Goal: Information Seeking & Learning: Learn about a topic

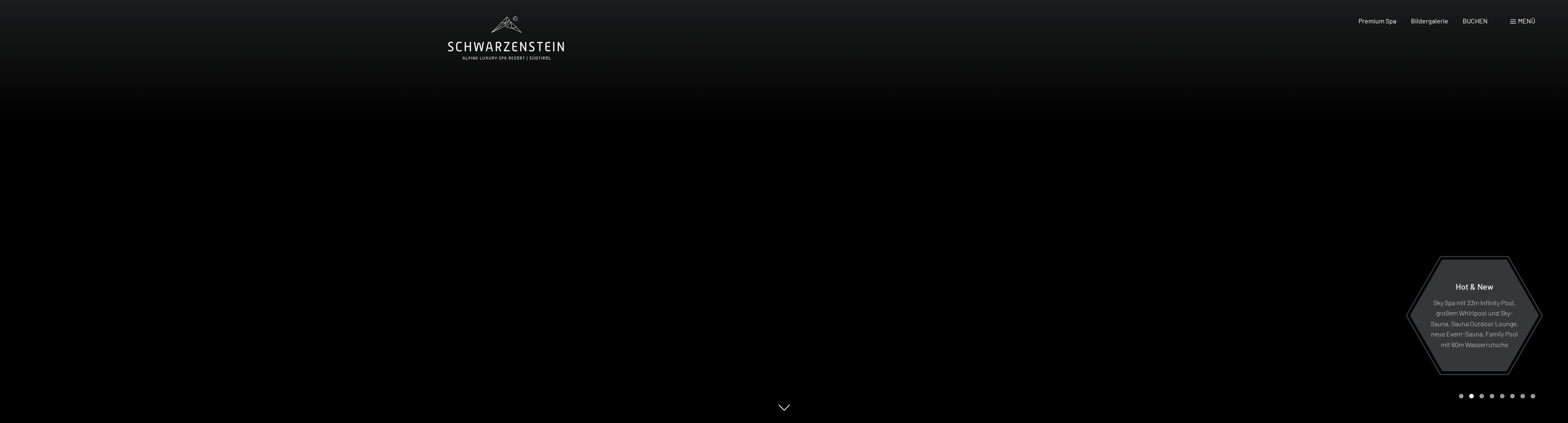
click at [1461, 396] on div "Carousel Page 1" at bounding box center [1461, 396] width 4 height 4
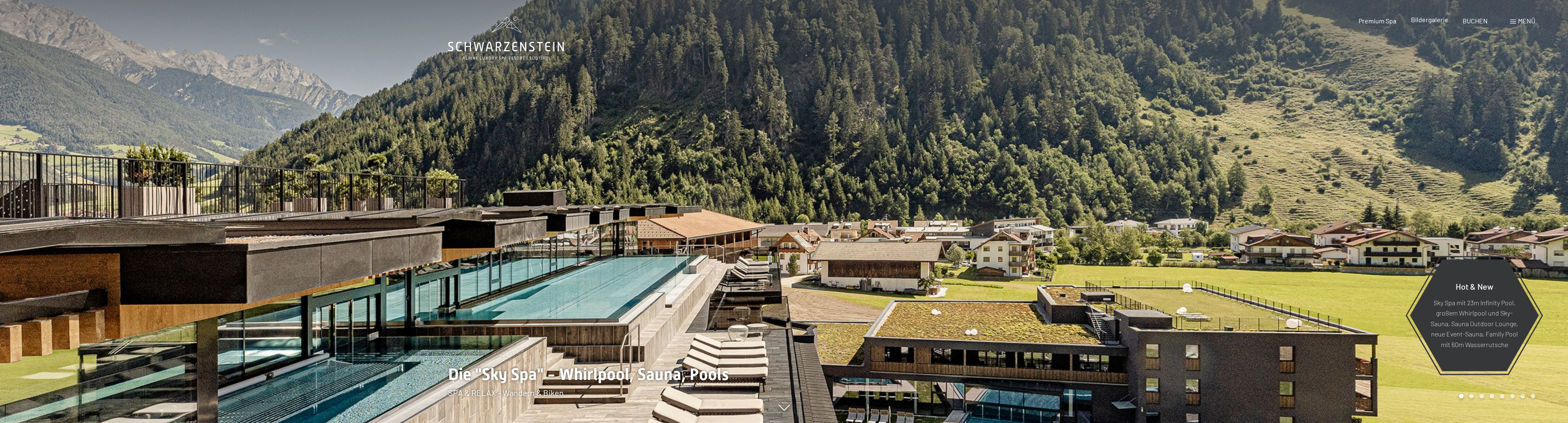
click at [1430, 19] on span "Bildergalerie" at bounding box center [1430, 19] width 37 height 8
click at [1516, 19] on div "Menü" at bounding box center [1523, 21] width 25 height 9
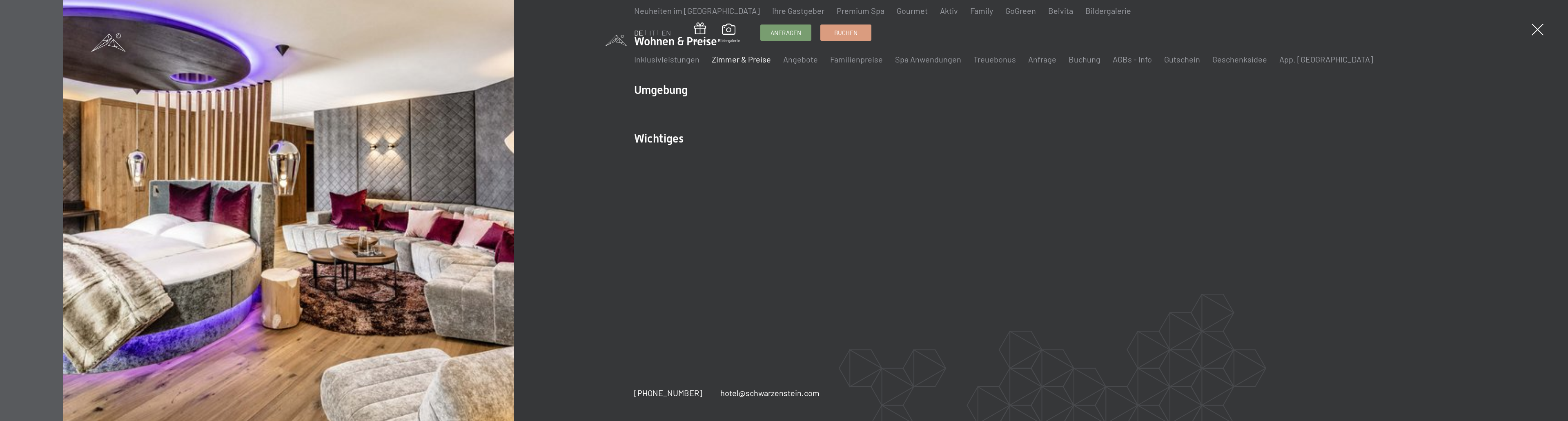
click at [743, 60] on link "Zimmer & Preise" at bounding box center [741, 59] width 59 height 10
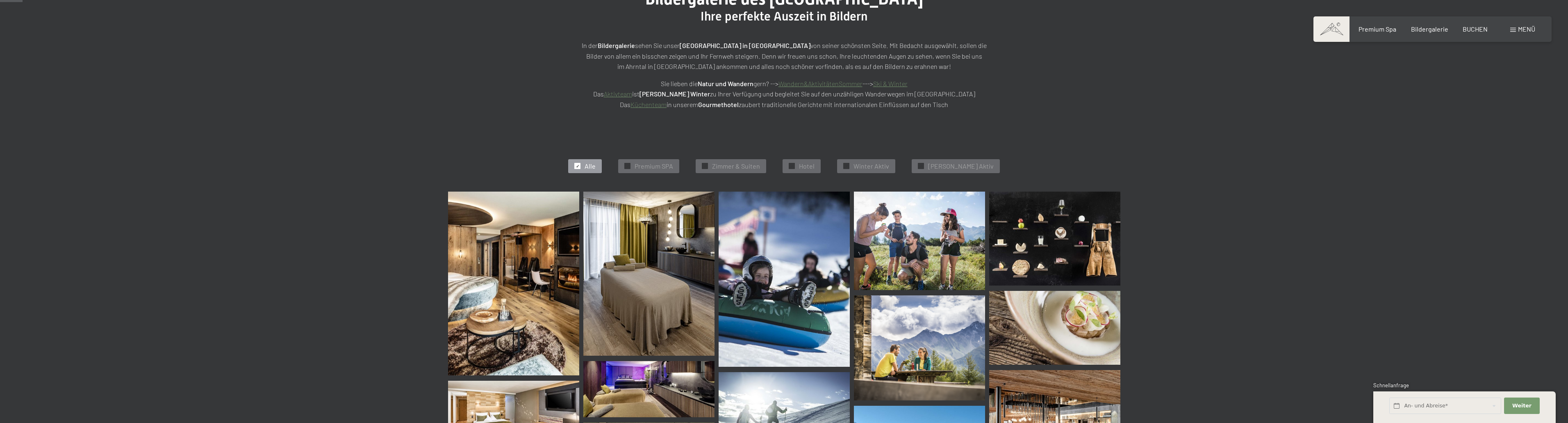
scroll to position [164, 0]
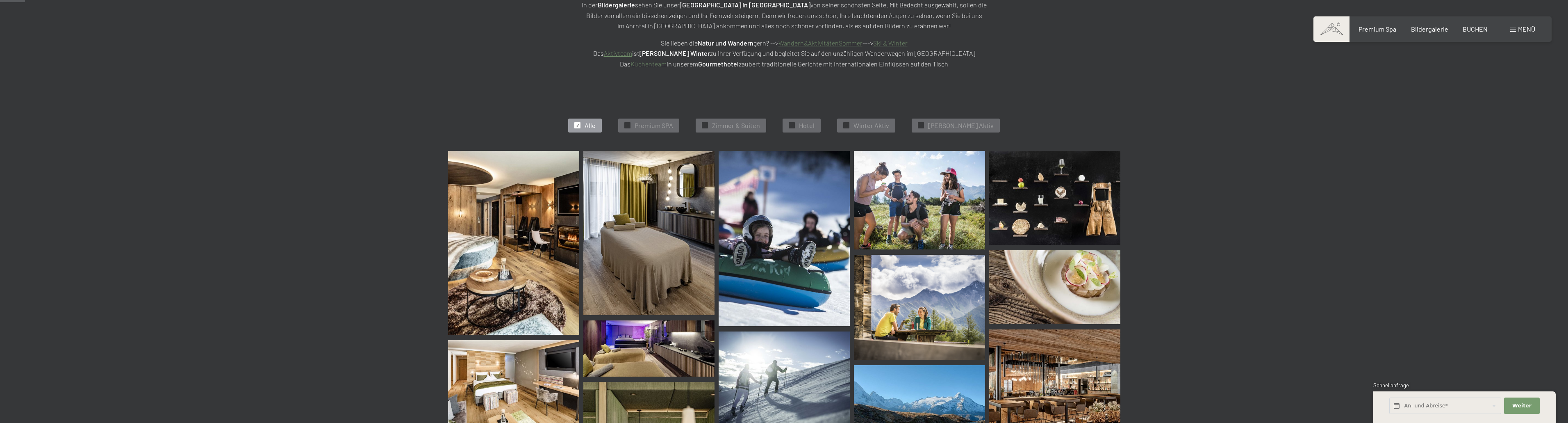
click at [542, 212] on img at bounding box center [514, 243] width 131 height 184
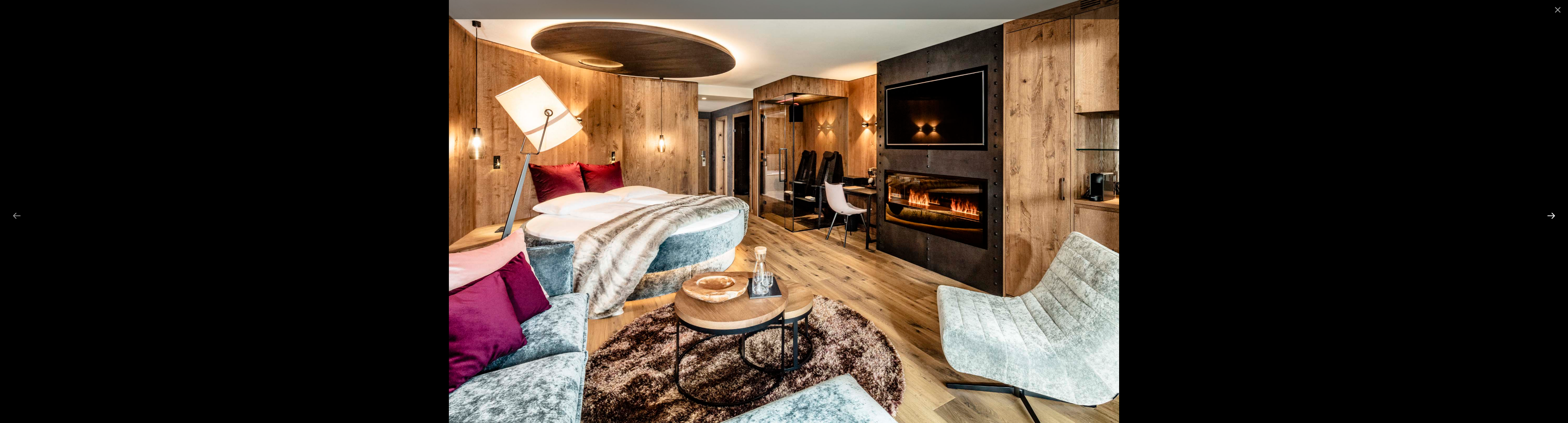
click at [1554, 217] on button "Next slide" at bounding box center [1552, 216] width 17 height 16
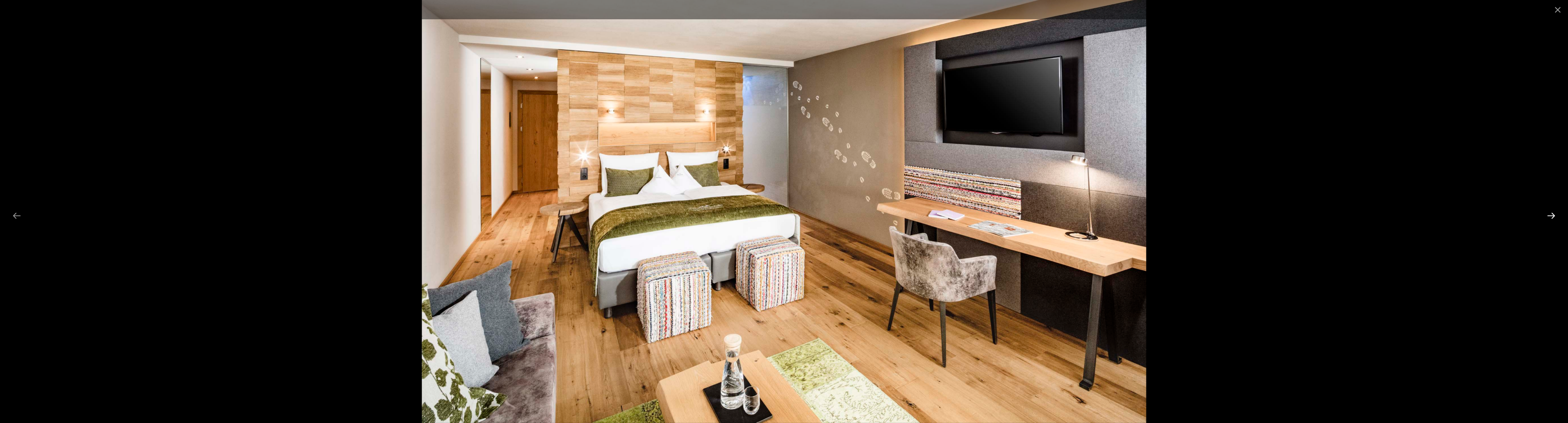
click at [1554, 217] on button "Next slide" at bounding box center [1552, 216] width 17 height 16
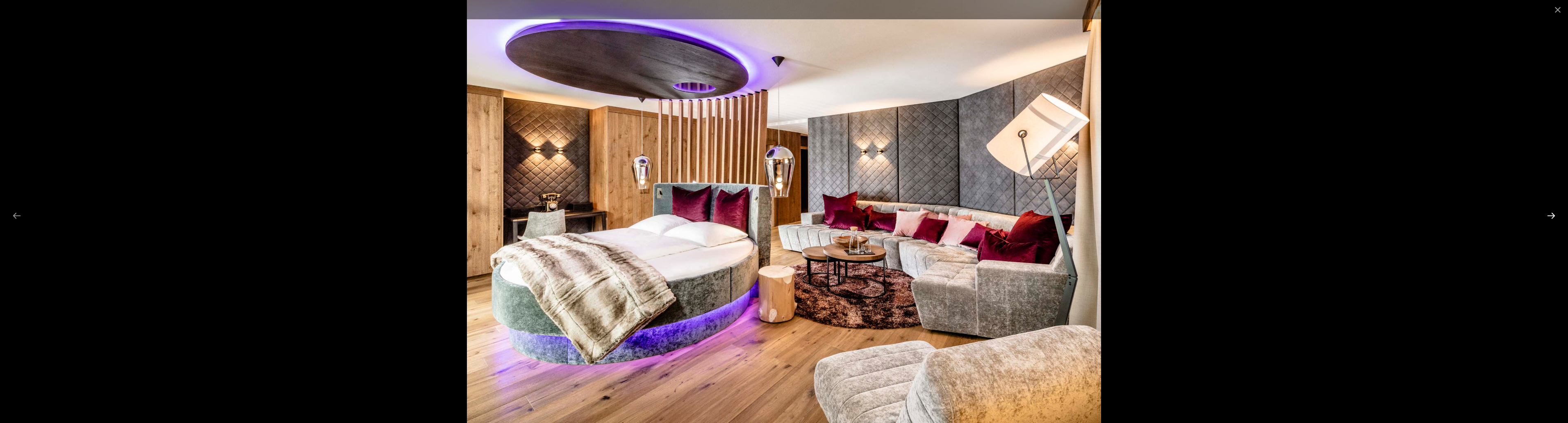
click at [1554, 217] on button "Next slide" at bounding box center [1552, 216] width 17 height 16
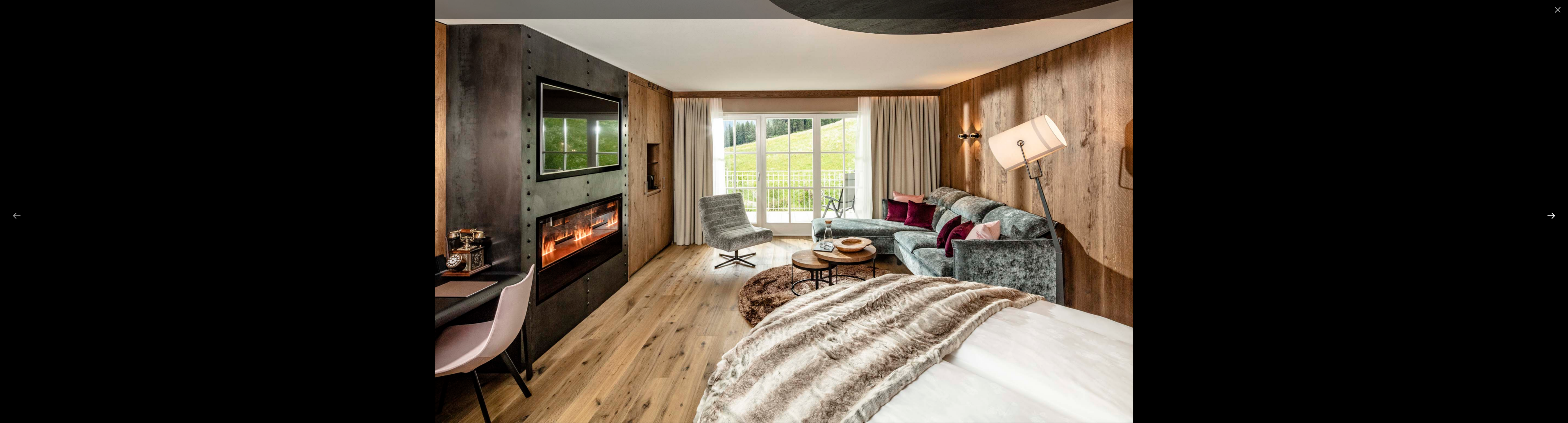
click at [1554, 217] on button "Next slide" at bounding box center [1552, 216] width 17 height 16
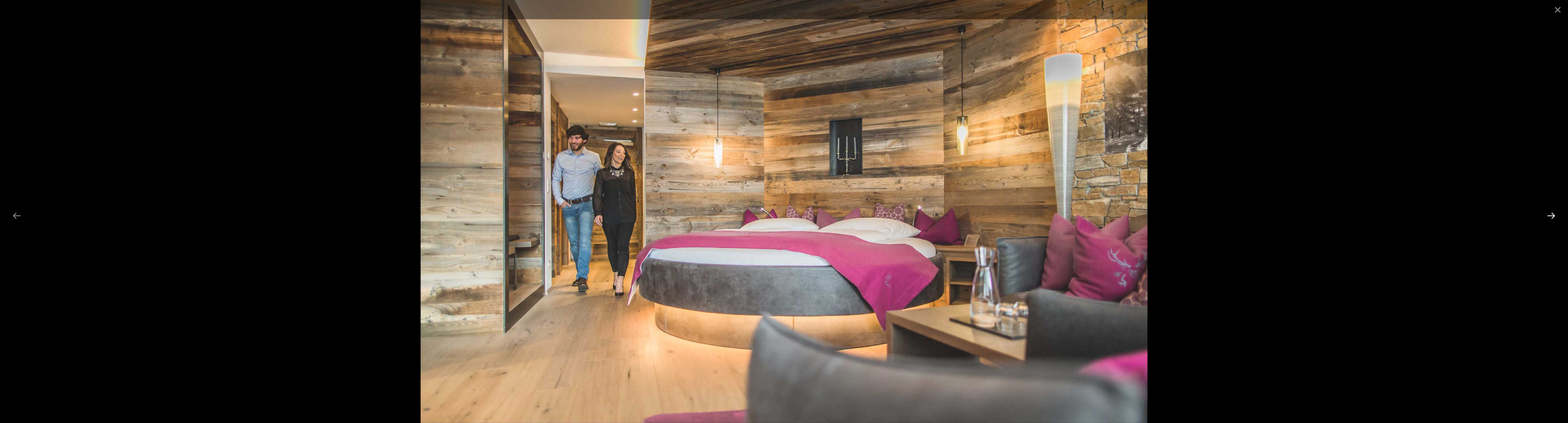
click at [1554, 217] on button "Next slide" at bounding box center [1552, 216] width 17 height 16
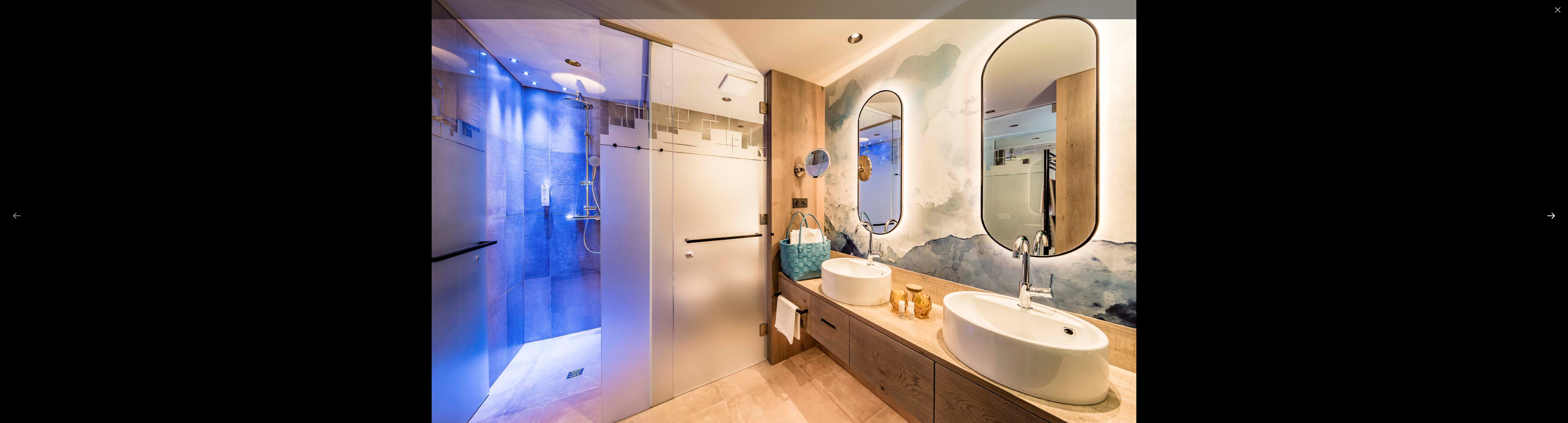
click at [1554, 217] on button "Next slide" at bounding box center [1552, 216] width 17 height 16
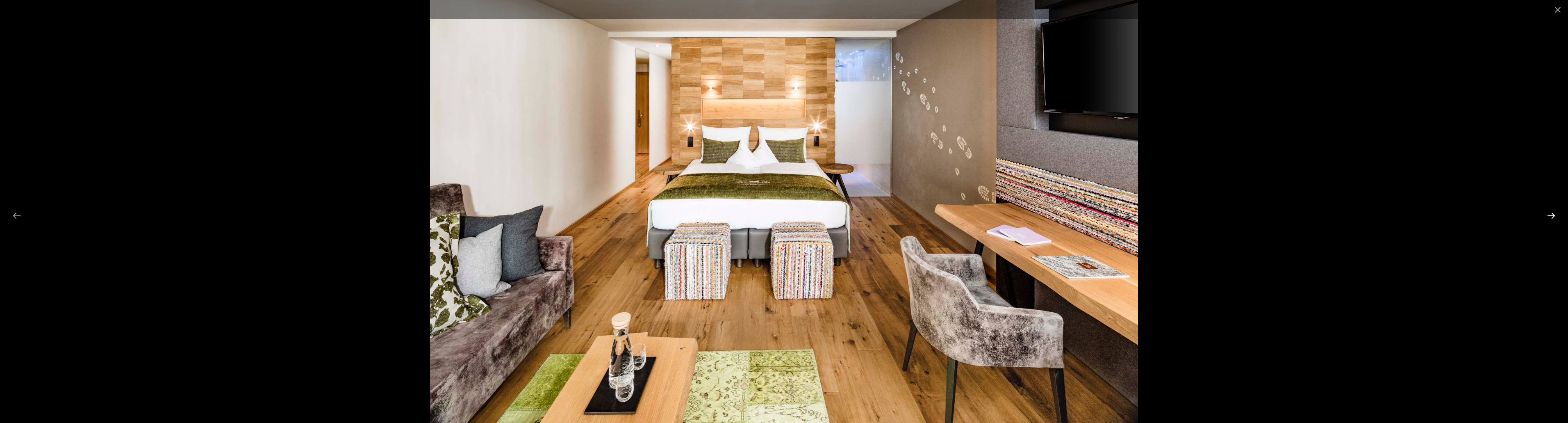
click at [1554, 217] on button "Next slide" at bounding box center [1552, 216] width 17 height 16
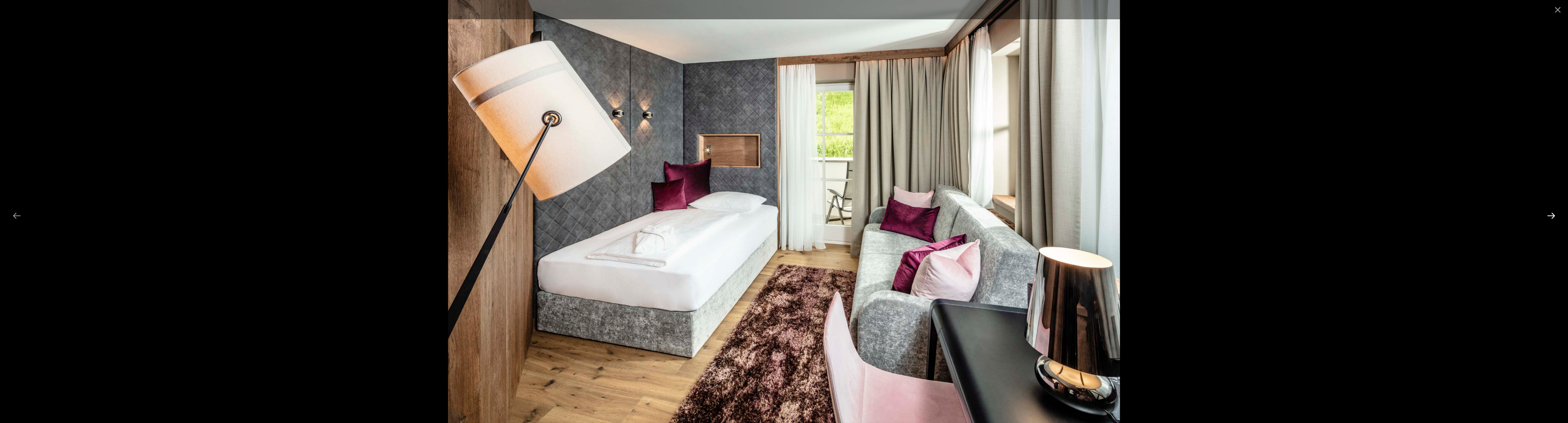
click at [1554, 217] on button "Next slide" at bounding box center [1552, 216] width 17 height 16
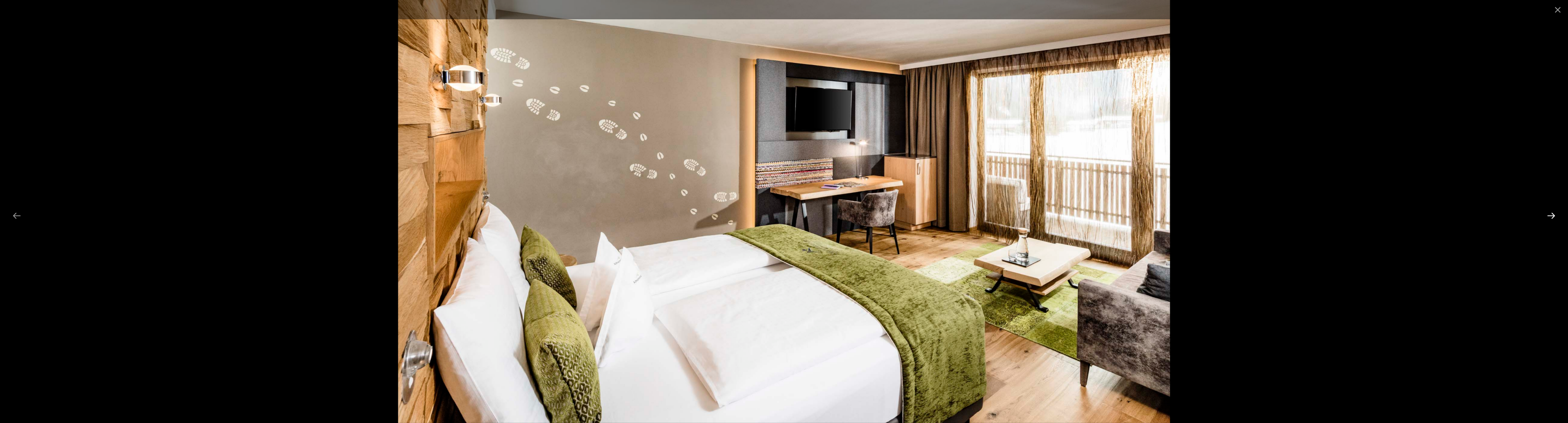
click at [1554, 217] on button "Next slide" at bounding box center [1552, 216] width 17 height 16
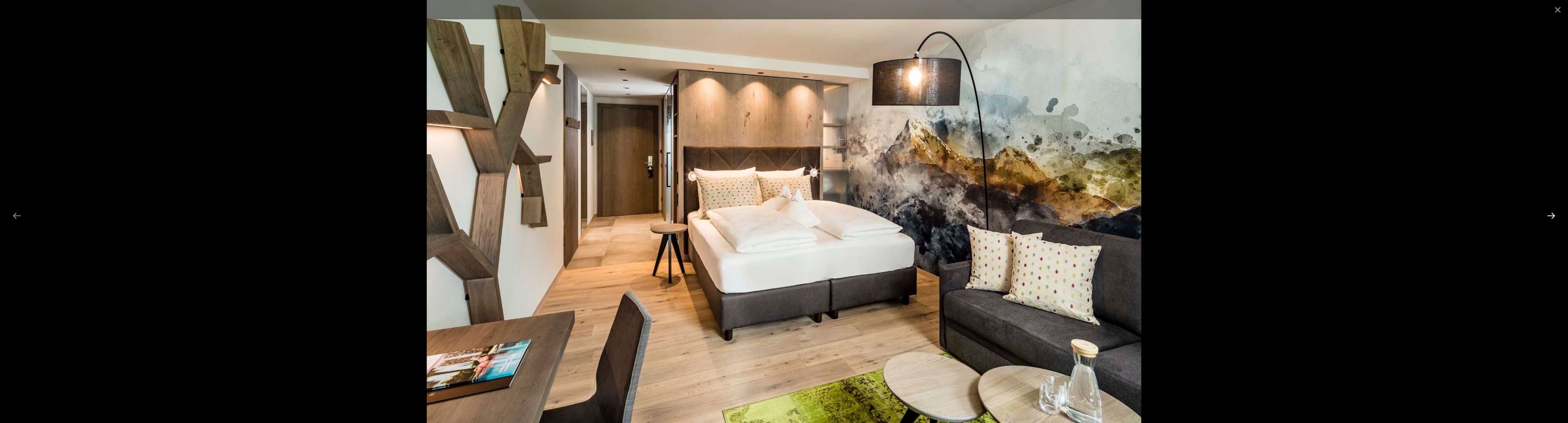
click at [1554, 217] on button "Next slide" at bounding box center [1552, 216] width 17 height 16
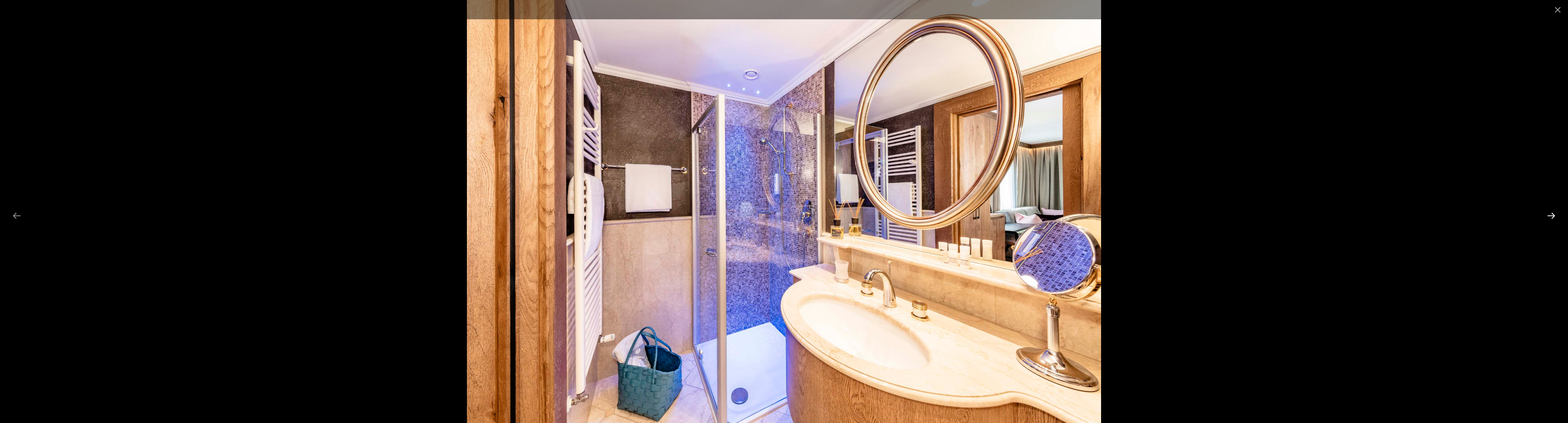
click at [1554, 217] on button "Next slide" at bounding box center [1552, 216] width 17 height 16
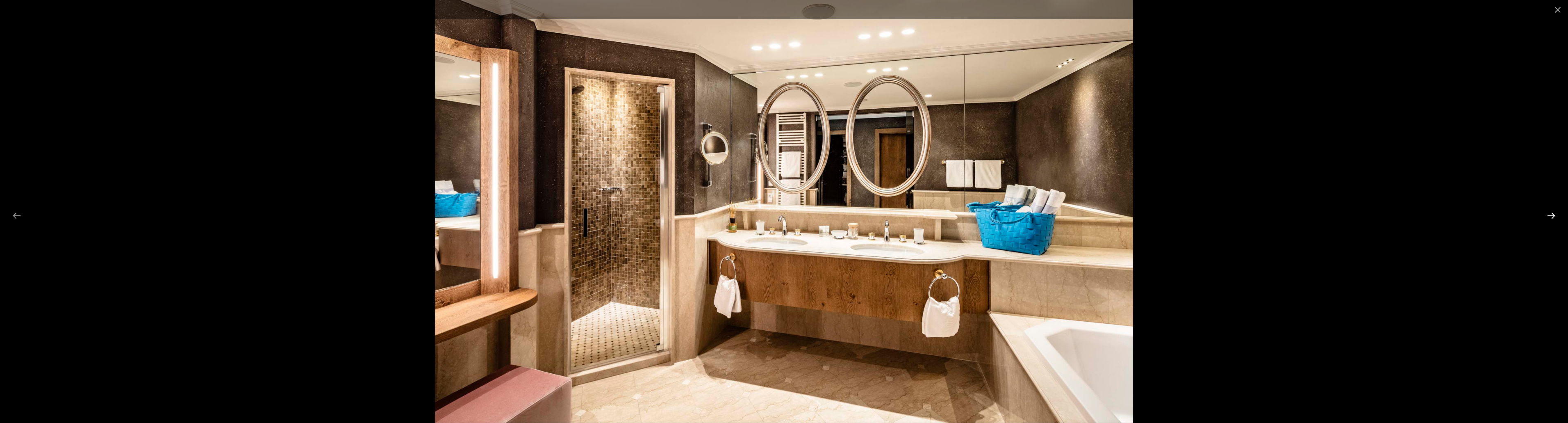
click at [1554, 217] on button "Next slide" at bounding box center [1552, 216] width 17 height 16
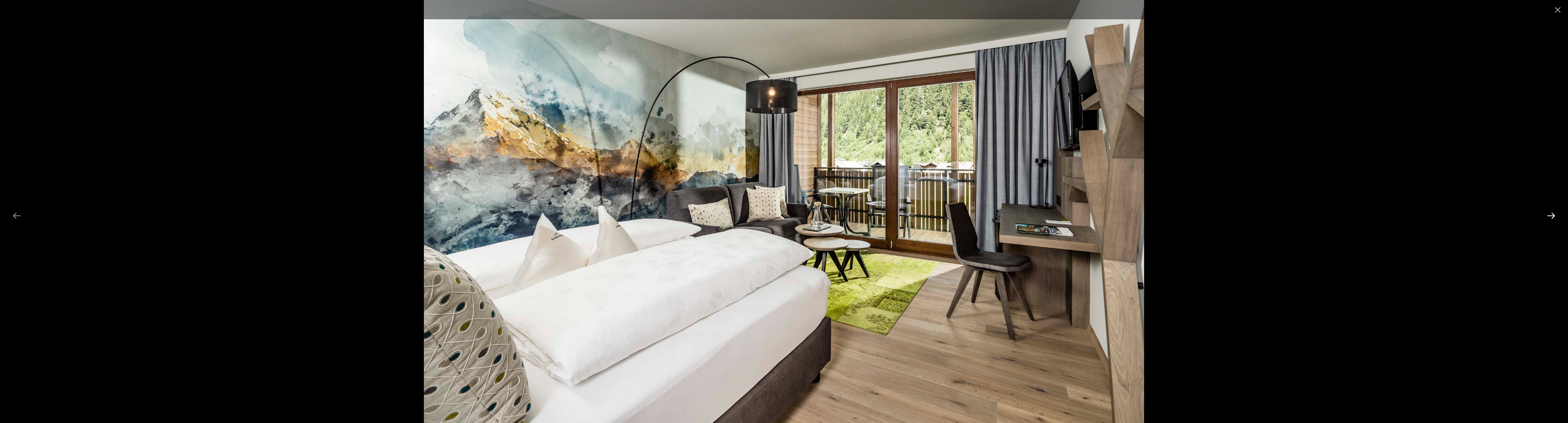
click at [1554, 217] on button "Next slide" at bounding box center [1552, 216] width 17 height 16
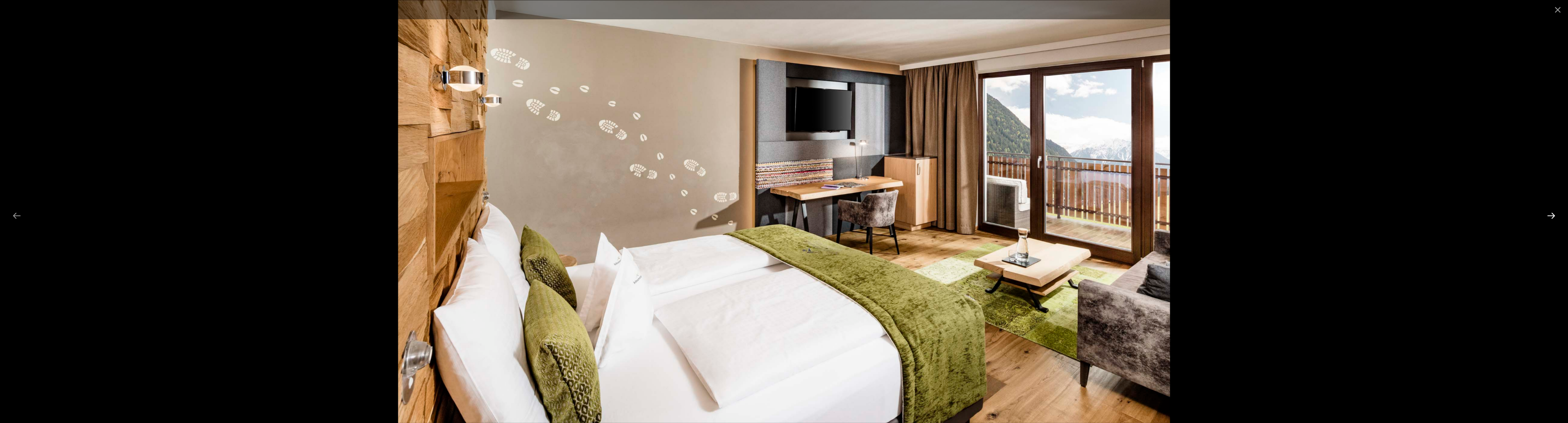
click at [1554, 217] on button "Next slide" at bounding box center [1552, 216] width 17 height 16
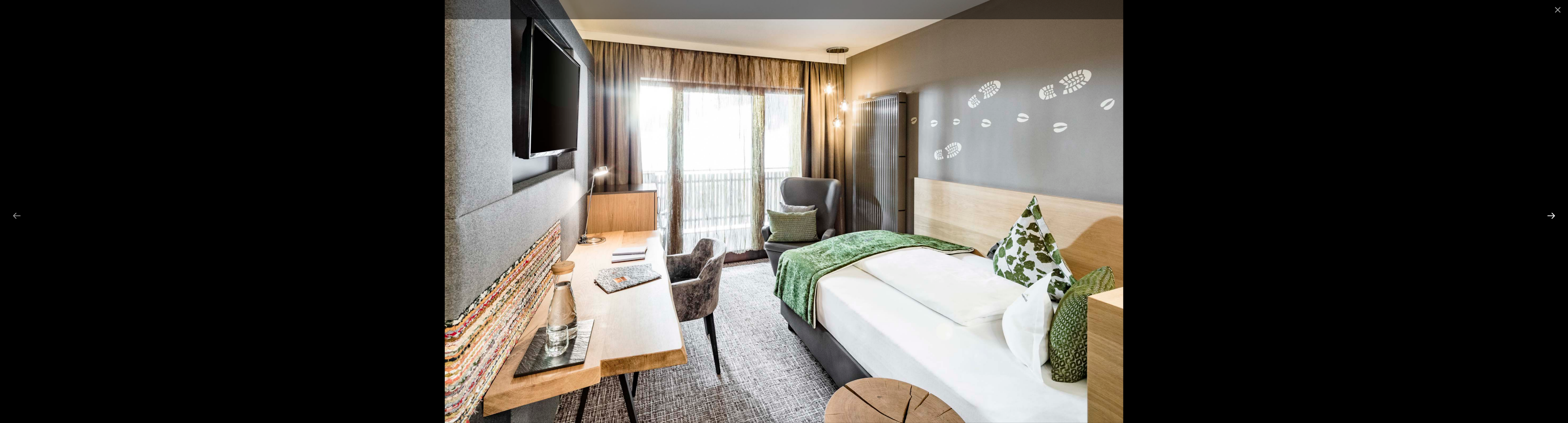
click at [1554, 217] on button "Next slide" at bounding box center [1552, 216] width 17 height 16
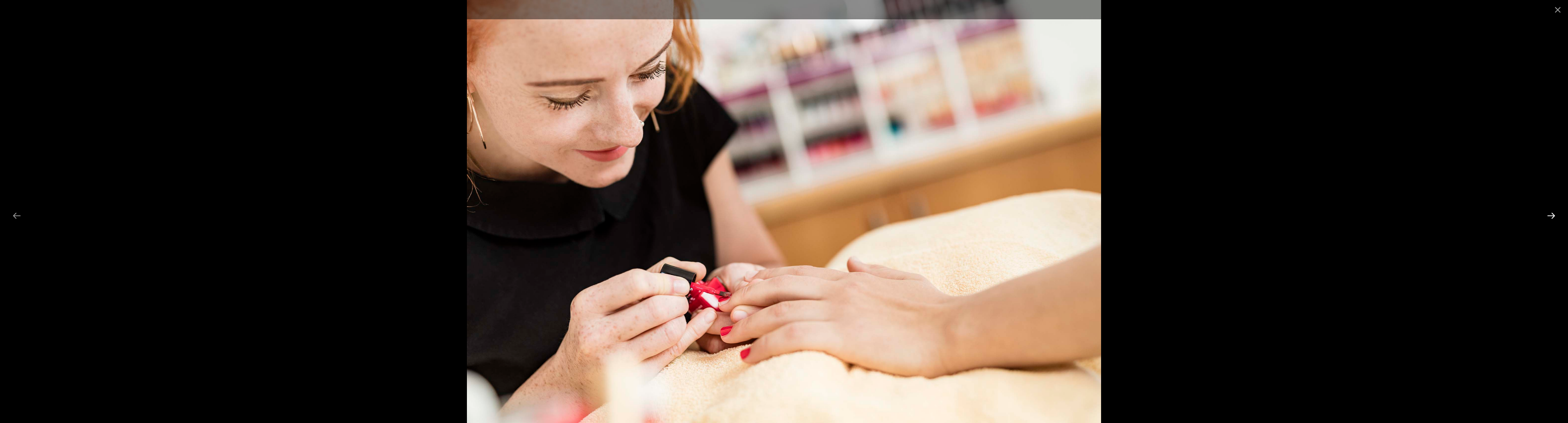
click at [1554, 217] on button "Next slide" at bounding box center [1552, 216] width 17 height 16
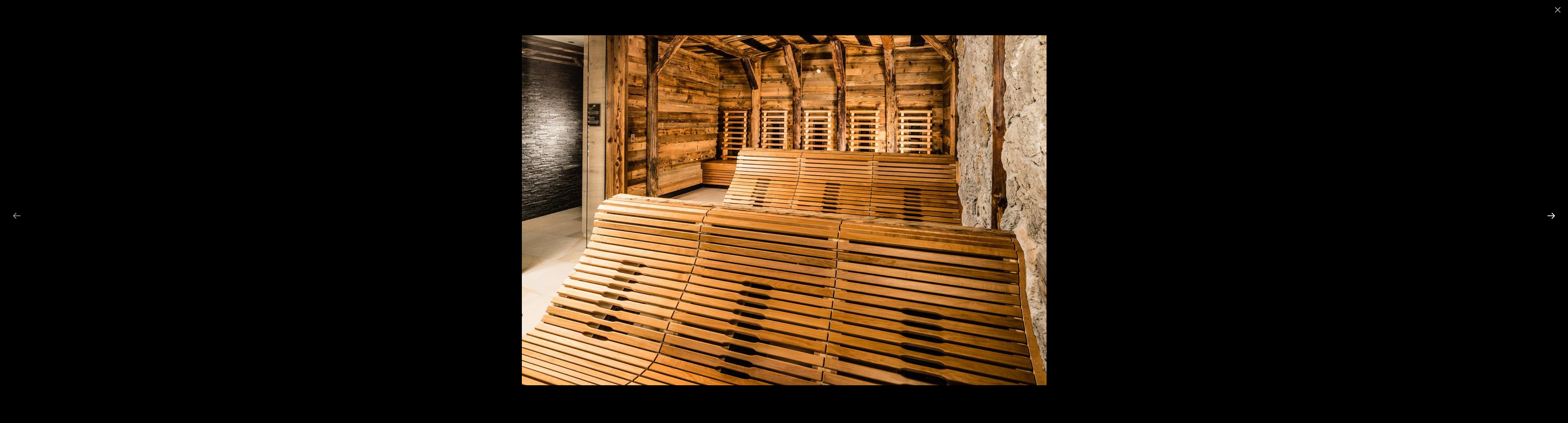
click at [1554, 217] on button "Next slide" at bounding box center [1552, 216] width 17 height 16
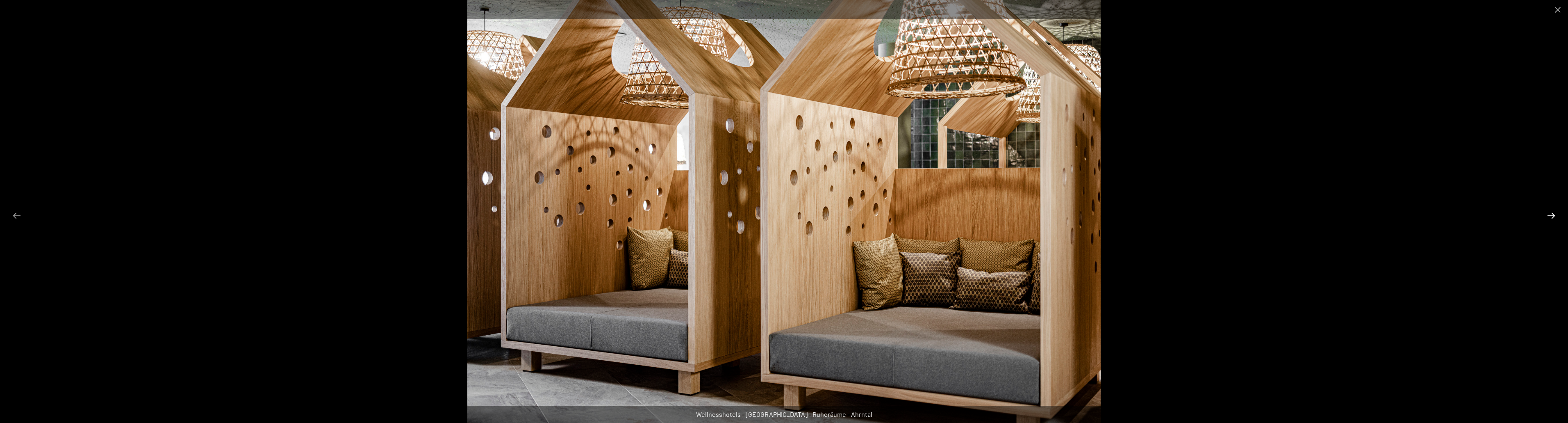
click at [1554, 217] on button "Next slide" at bounding box center [1552, 216] width 17 height 16
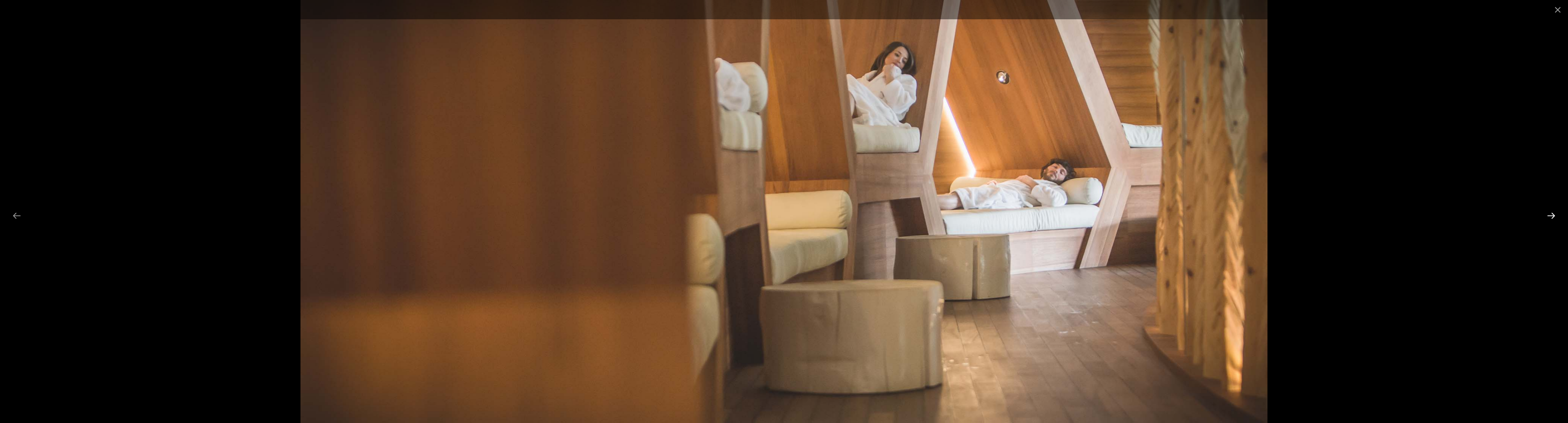
click at [1554, 217] on button "Next slide" at bounding box center [1552, 216] width 17 height 16
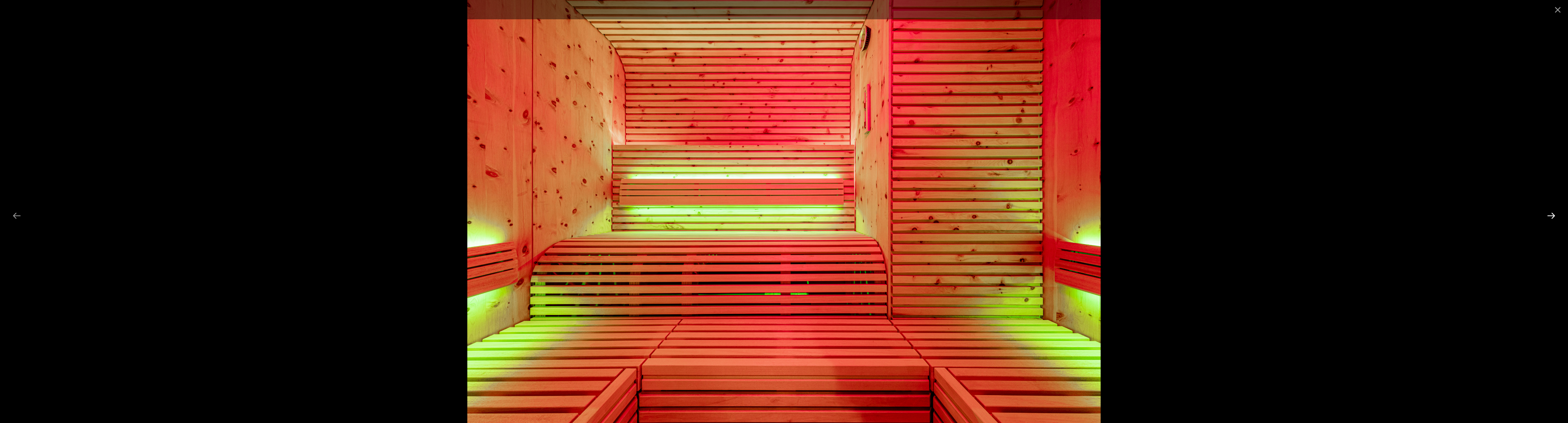
click at [1554, 217] on button "Next slide" at bounding box center [1552, 216] width 17 height 16
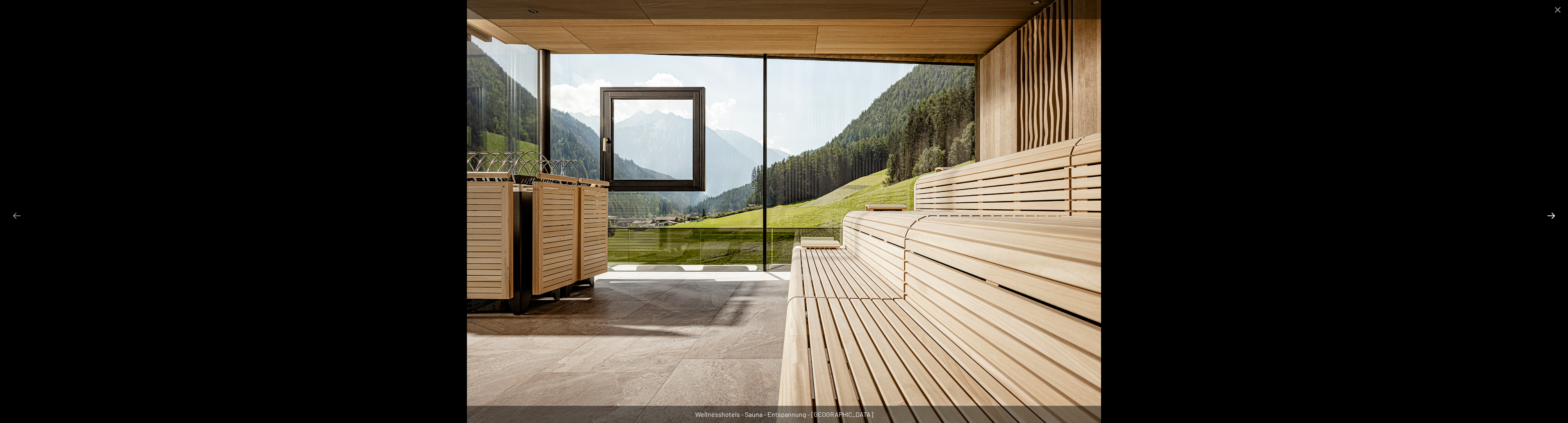
click at [1554, 217] on button "Next slide" at bounding box center [1552, 216] width 17 height 16
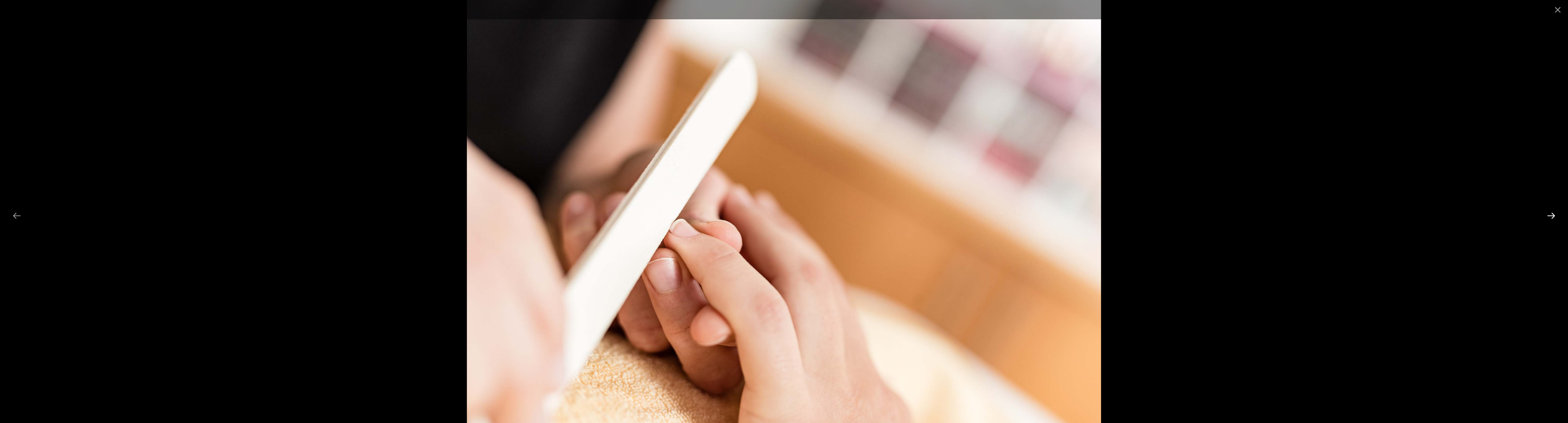
click at [1554, 217] on button "Next slide" at bounding box center [1552, 216] width 17 height 16
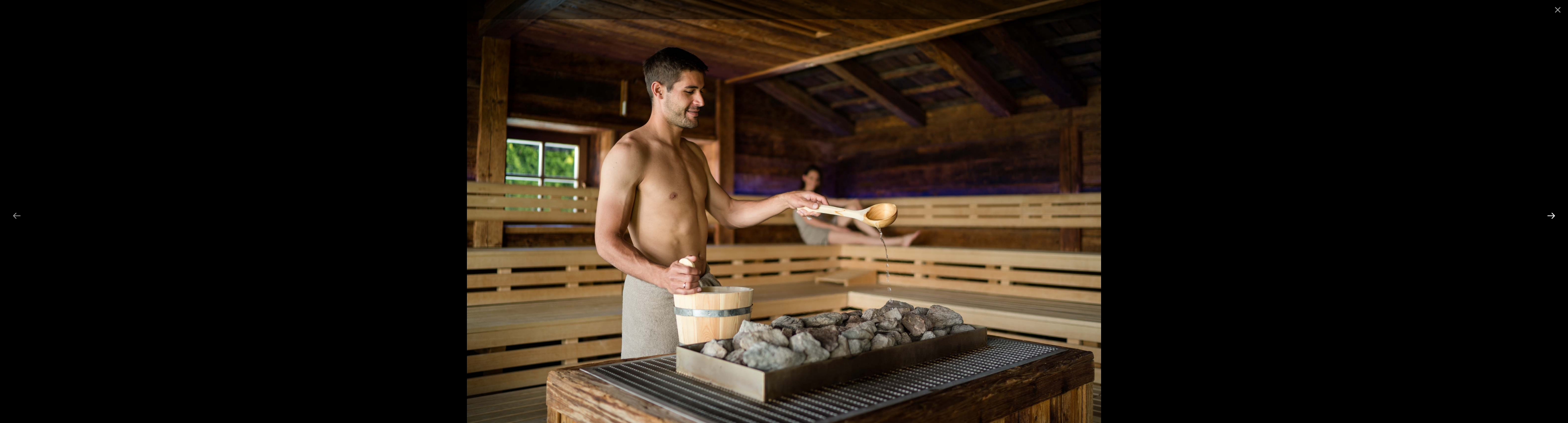
click at [1554, 217] on button "Next slide" at bounding box center [1552, 216] width 17 height 16
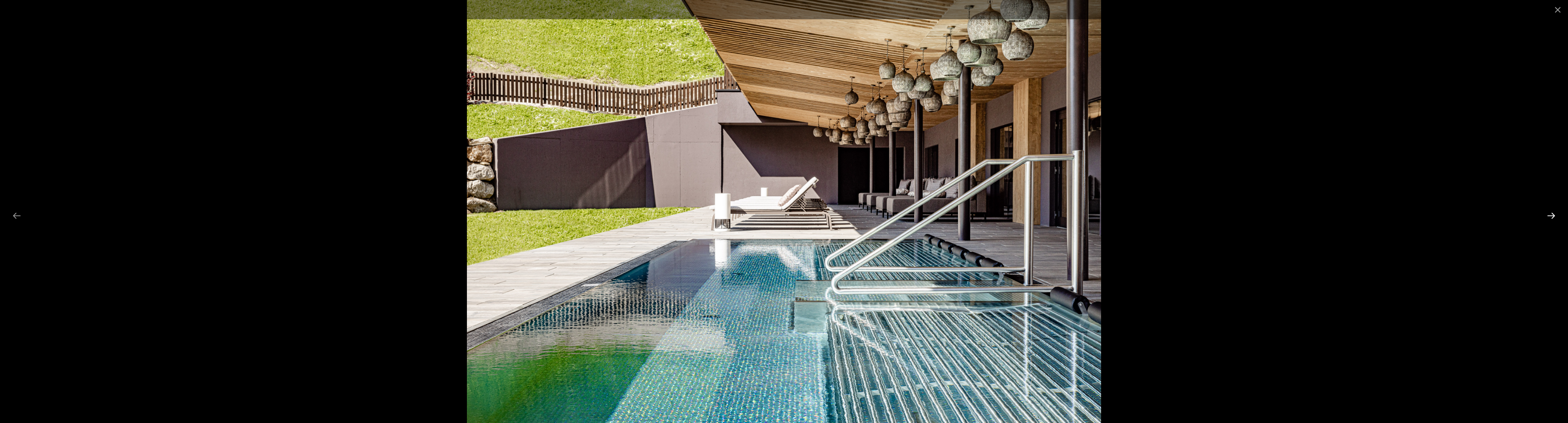
click at [1554, 217] on button "Next slide" at bounding box center [1552, 216] width 17 height 16
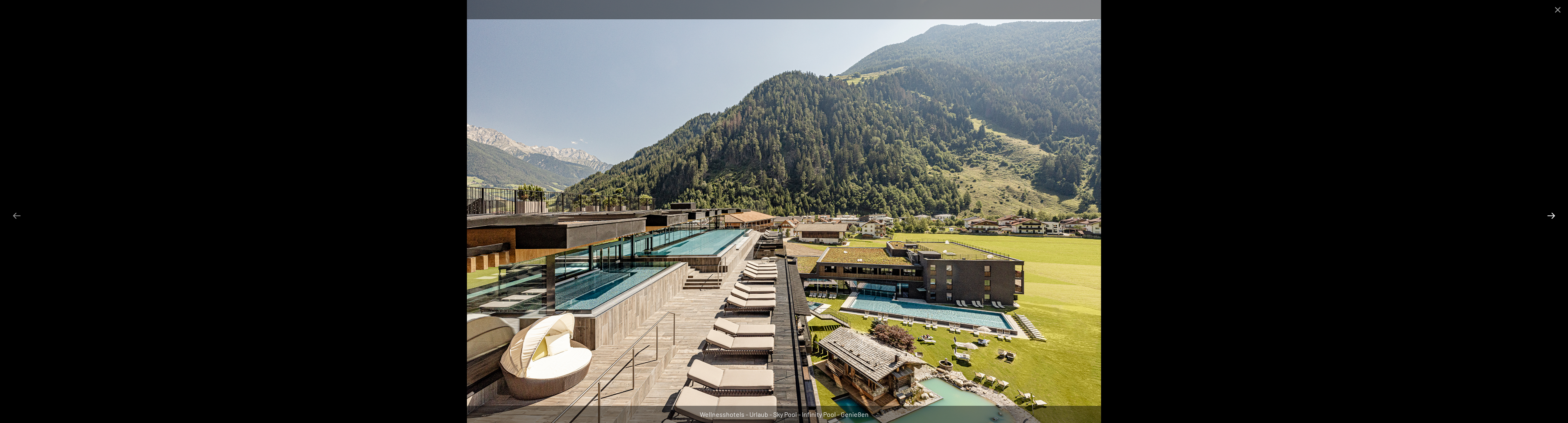
click at [1554, 217] on button "Next slide" at bounding box center [1552, 216] width 17 height 16
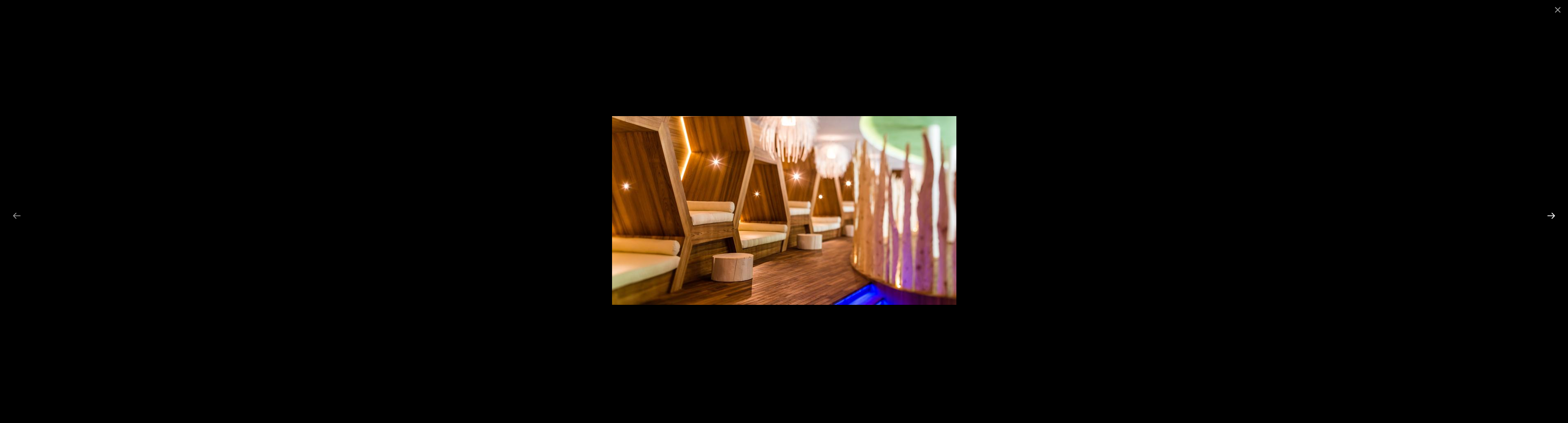
click at [1554, 217] on button "Next slide" at bounding box center [1552, 216] width 17 height 16
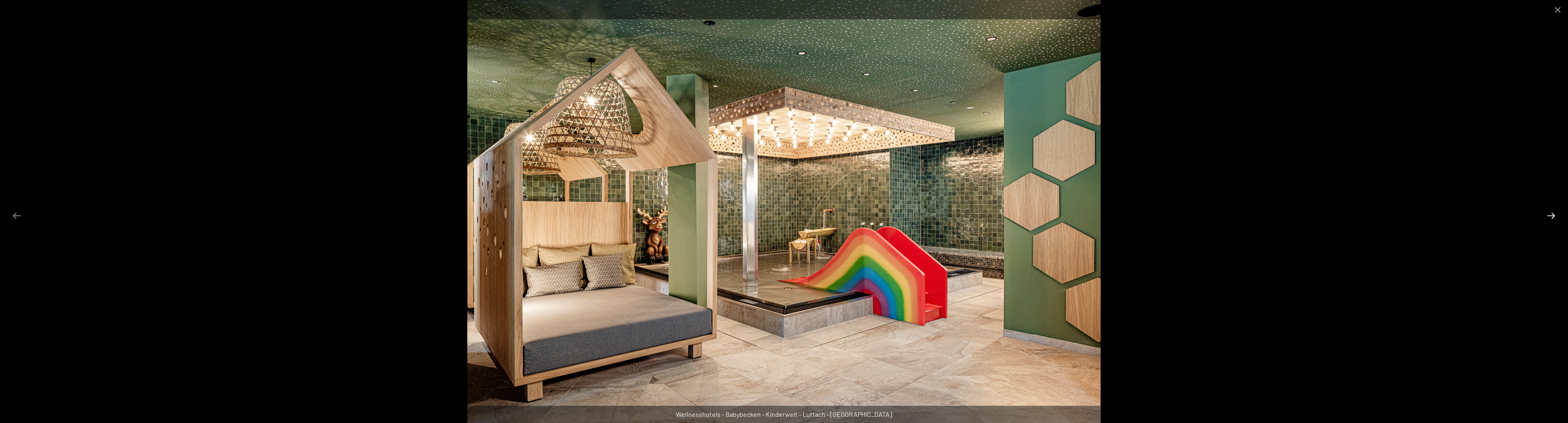
click at [1554, 217] on button "Next slide" at bounding box center [1552, 216] width 17 height 16
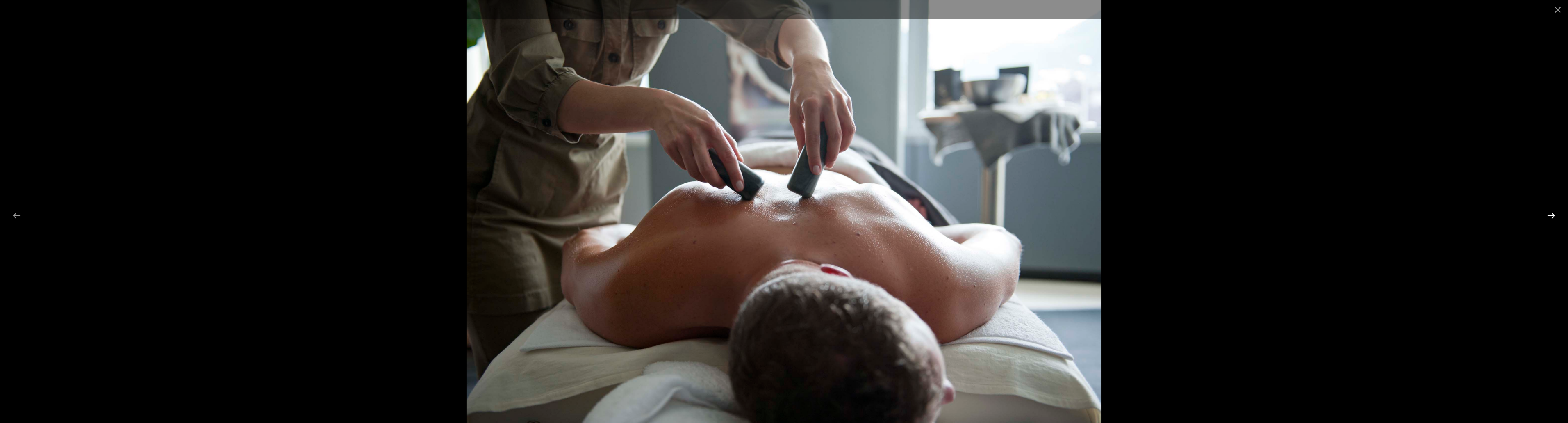
click at [1554, 217] on button "Next slide" at bounding box center [1552, 216] width 17 height 16
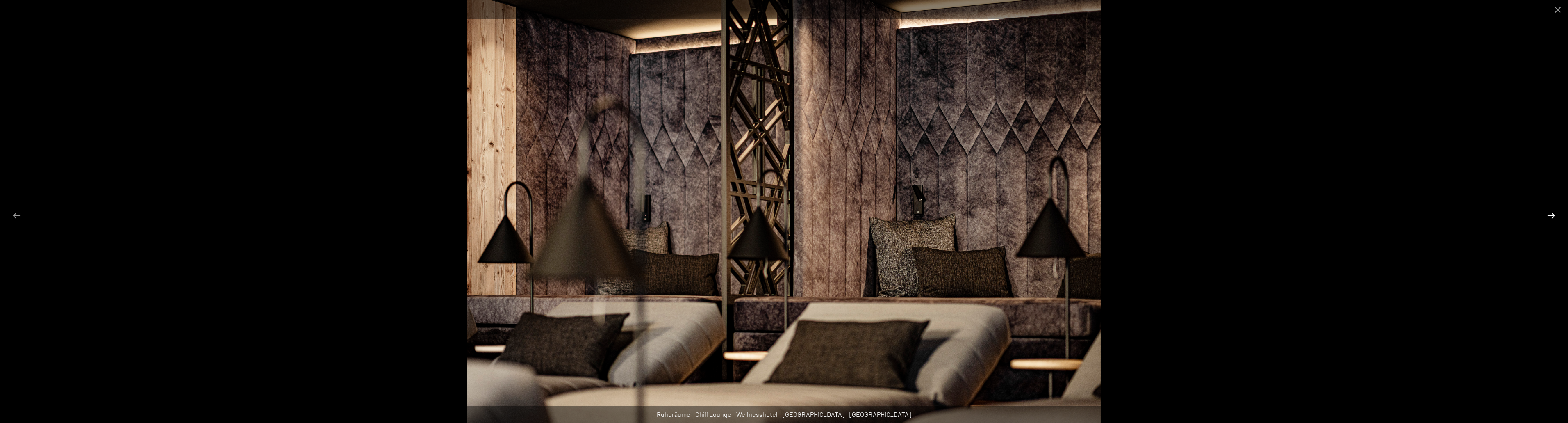
click at [1554, 217] on button "Next slide" at bounding box center [1552, 216] width 17 height 16
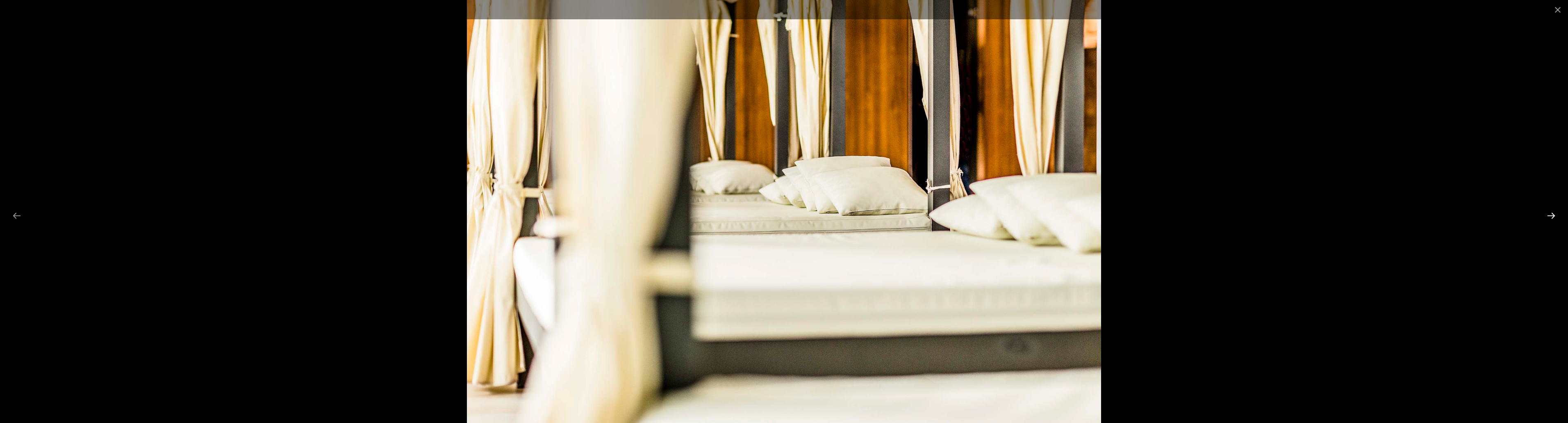
click at [1554, 217] on button "Next slide" at bounding box center [1552, 216] width 17 height 16
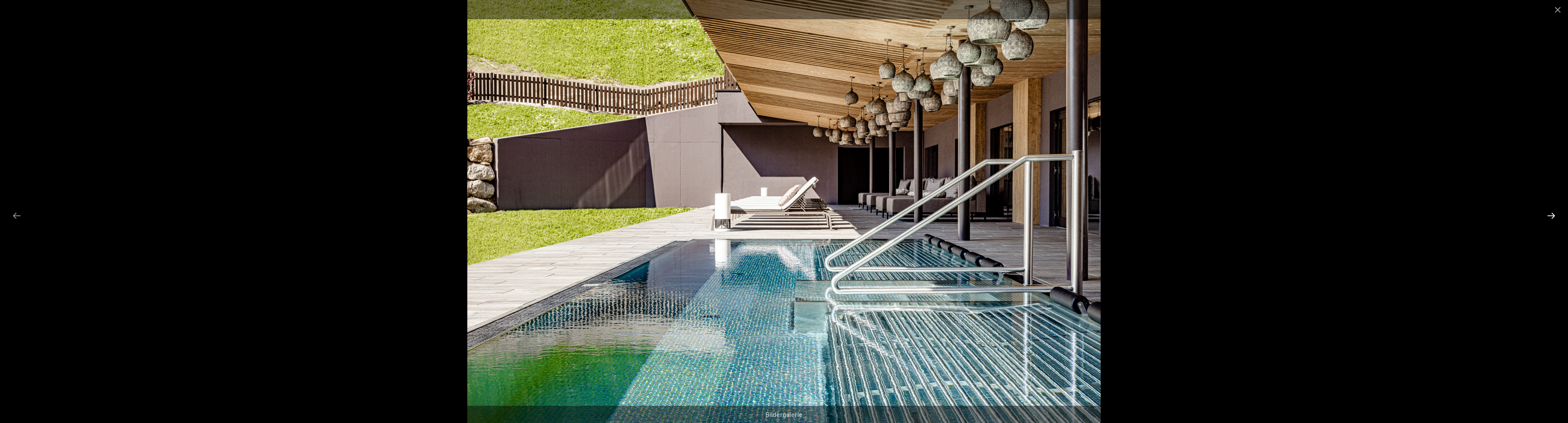
click at [1554, 217] on button "Next slide" at bounding box center [1552, 216] width 17 height 16
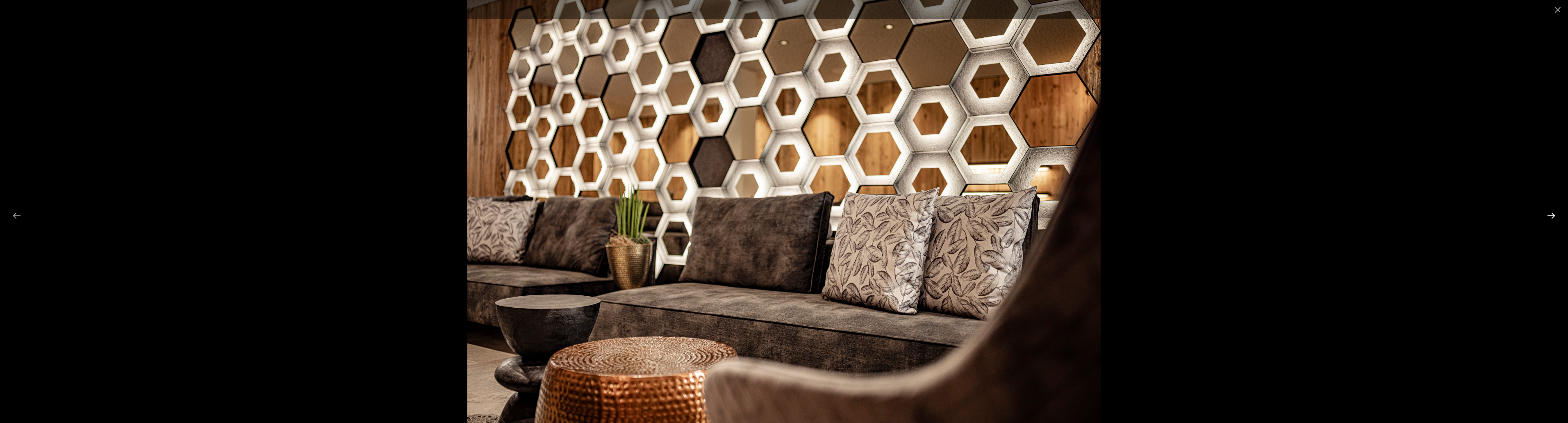
click at [1554, 217] on button "Next slide" at bounding box center [1552, 216] width 17 height 16
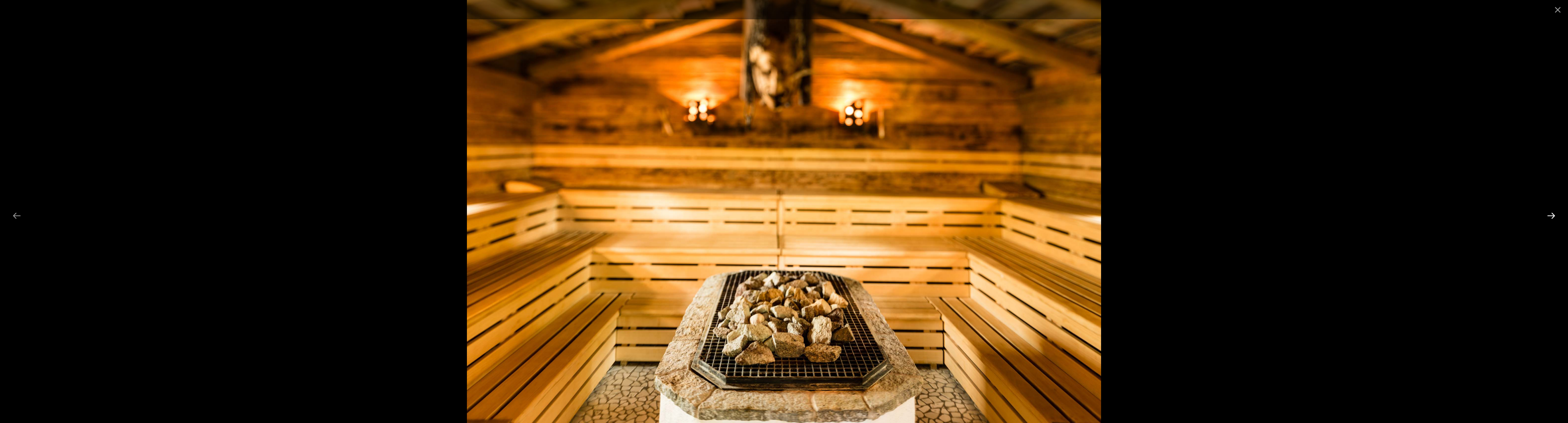
click at [1554, 217] on button "Next slide" at bounding box center [1552, 216] width 17 height 16
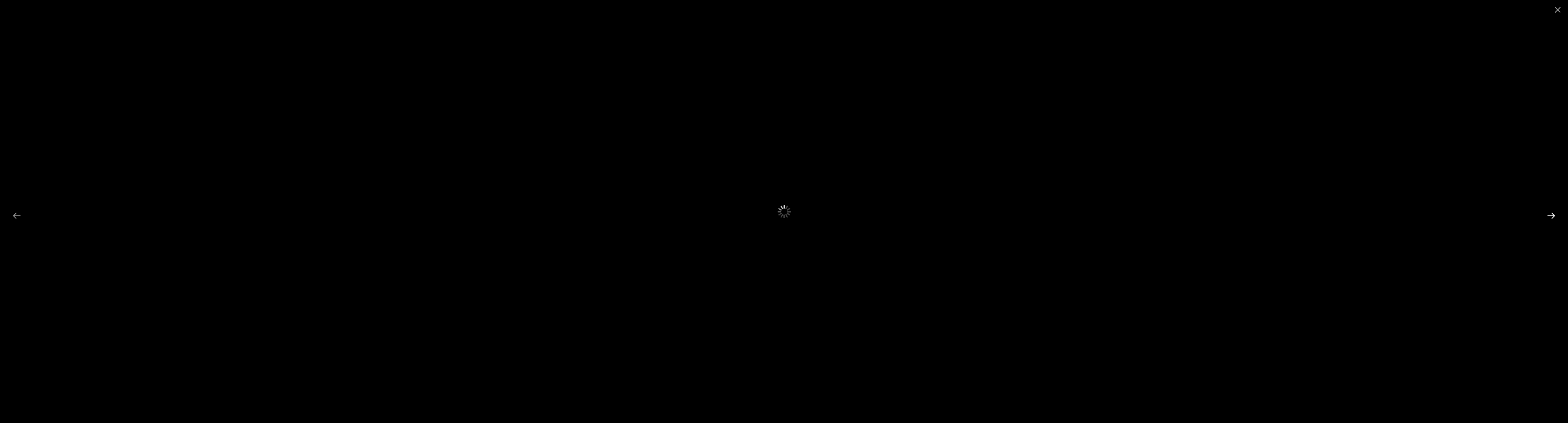
click at [1554, 217] on button "Next slide" at bounding box center [1552, 216] width 17 height 16
click at [1548, 216] on button "Next slide" at bounding box center [1552, 216] width 17 height 16
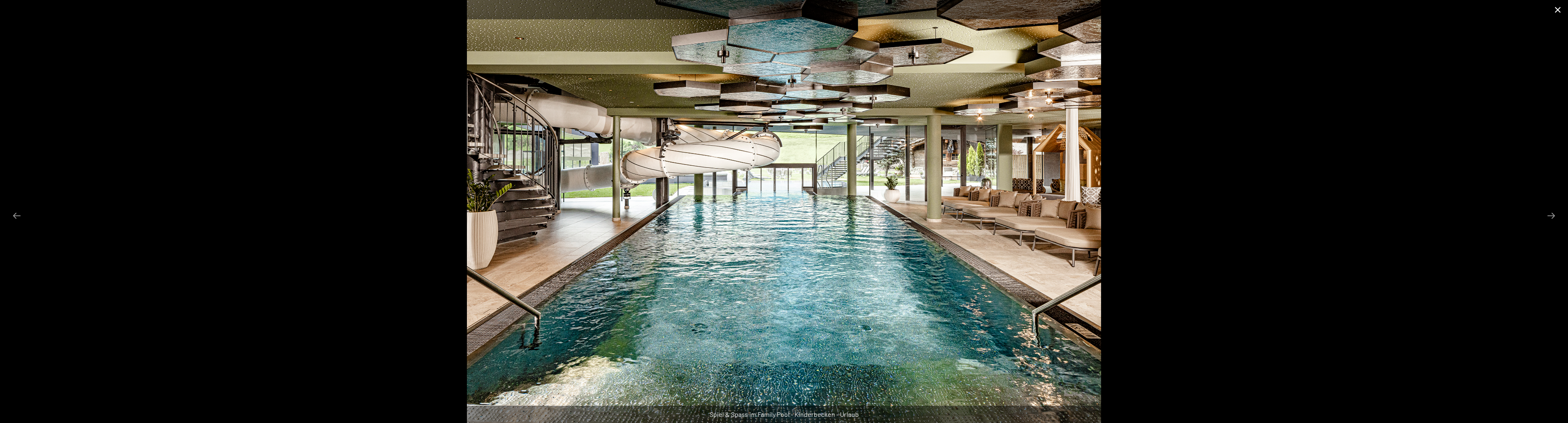
click at [1559, 9] on button "Close gallery" at bounding box center [1558, 9] width 21 height 19
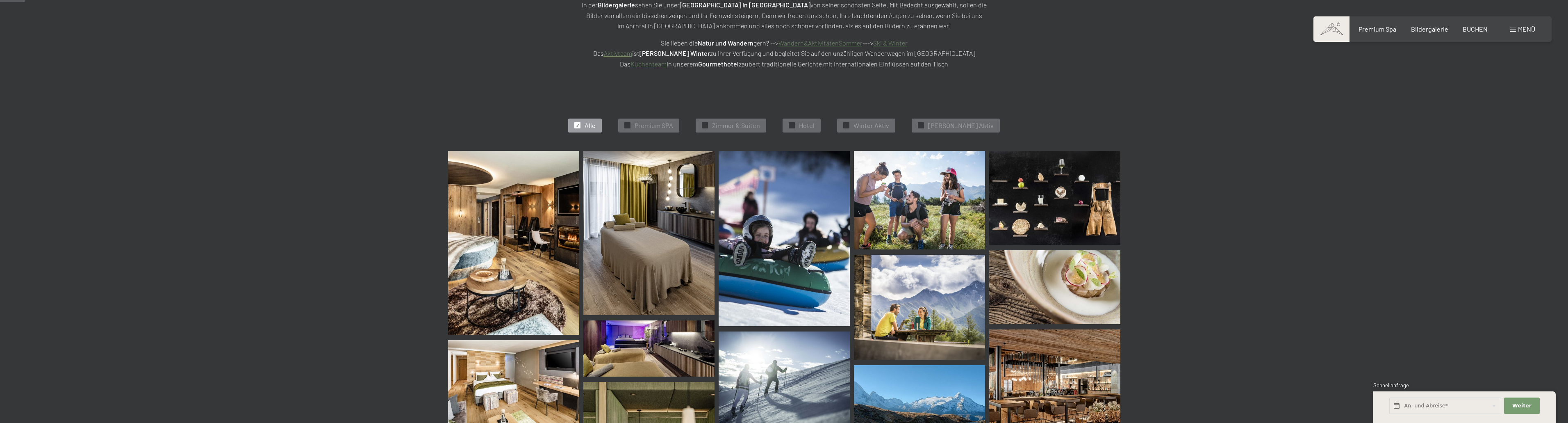
scroll to position [0, 0]
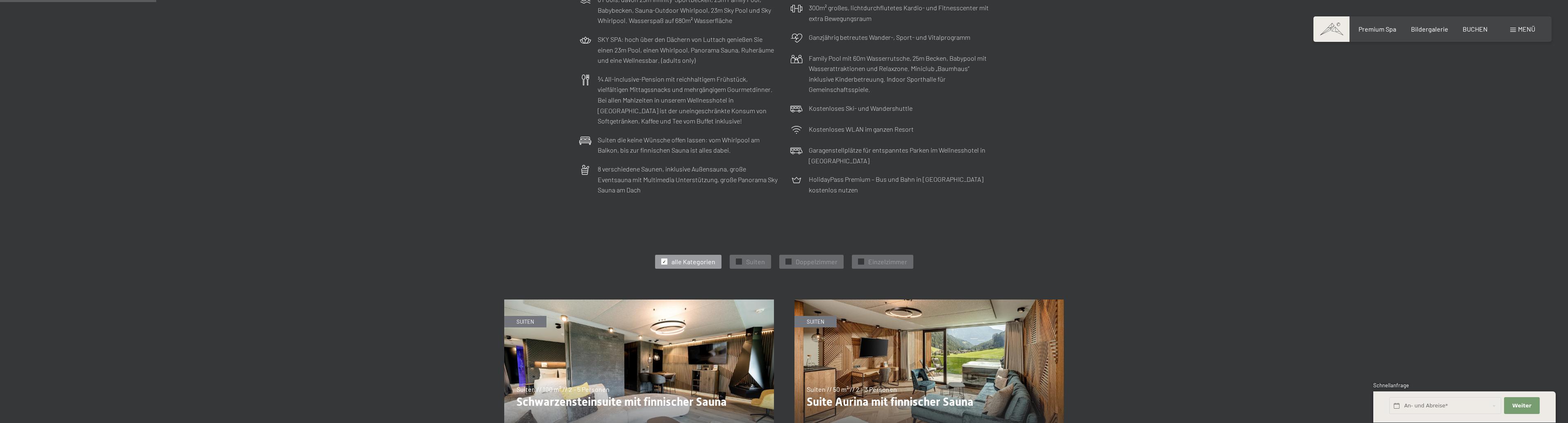
scroll to position [493, 0]
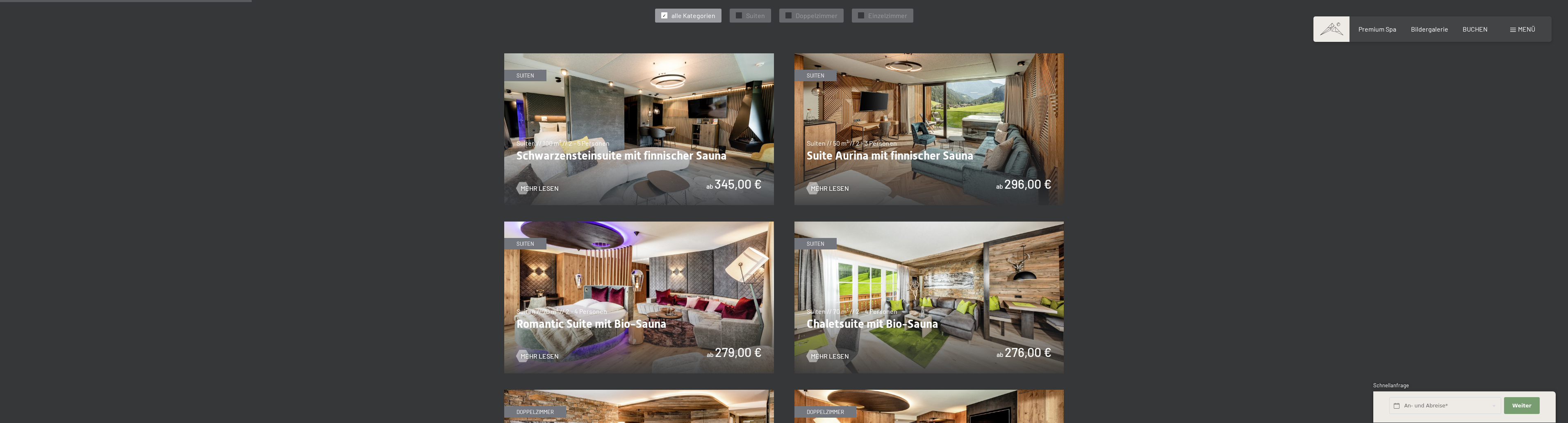
click at [641, 147] on img at bounding box center [639, 129] width 270 height 152
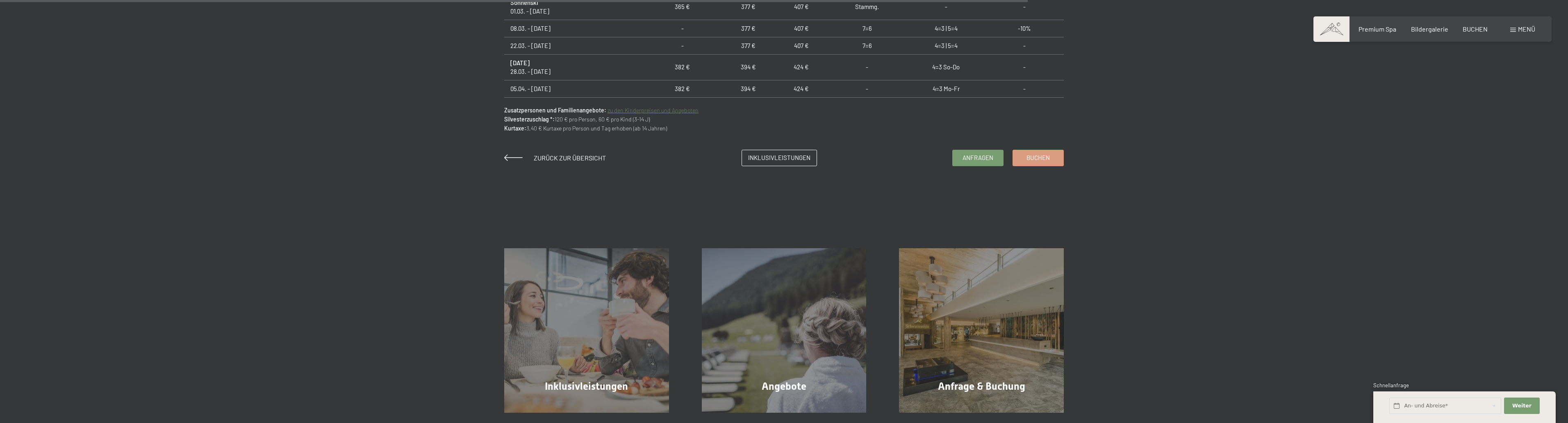
scroll to position [738, 0]
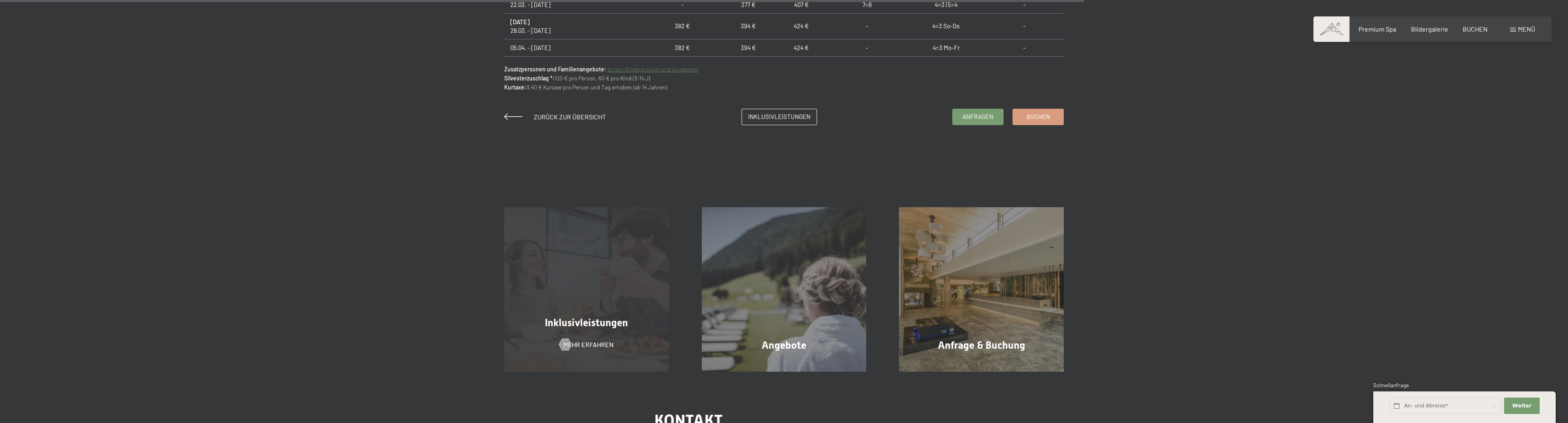
click at [605, 290] on div "Inklusivleistungen Mehr erfahren" at bounding box center [587, 290] width 198 height 165
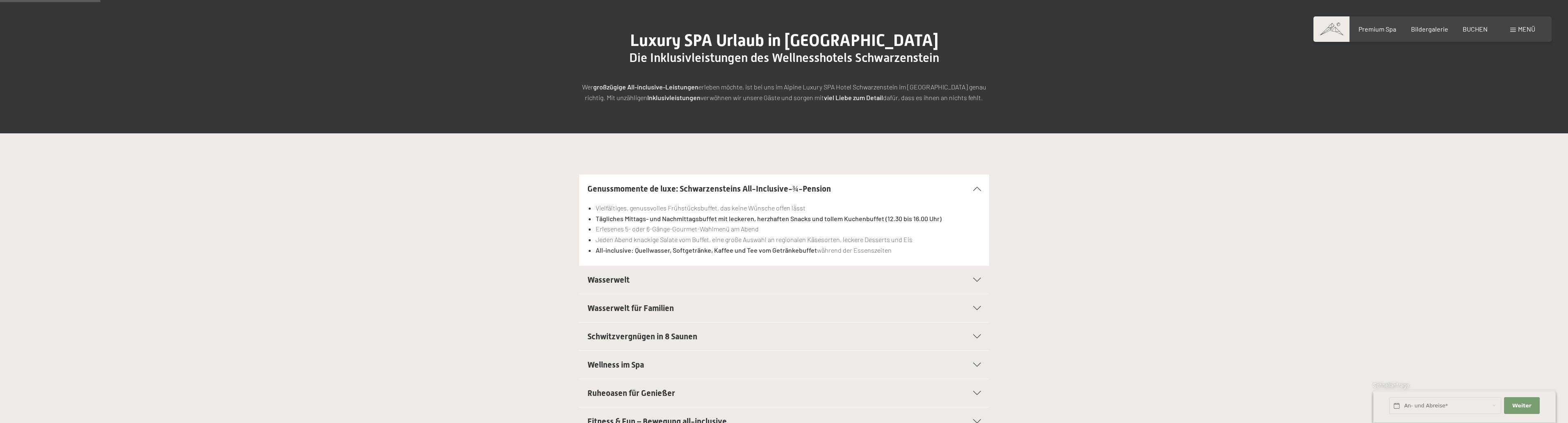
scroll to position [287, 0]
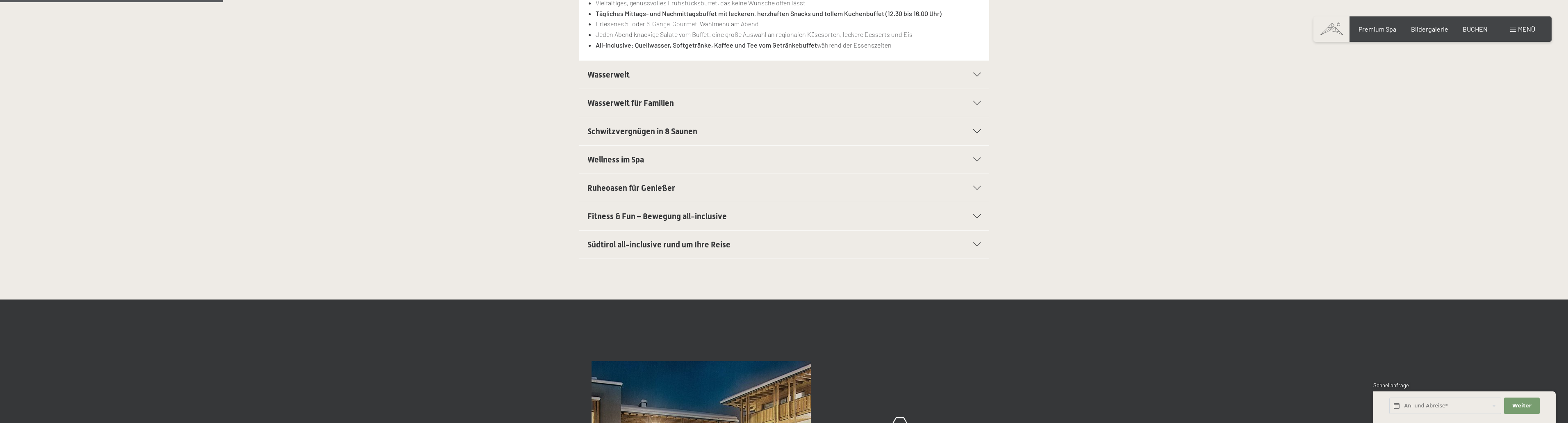
click at [975, 237] on div "Südtirol all-inclusive rund um Ihre Reise" at bounding box center [784, 244] width 393 height 28
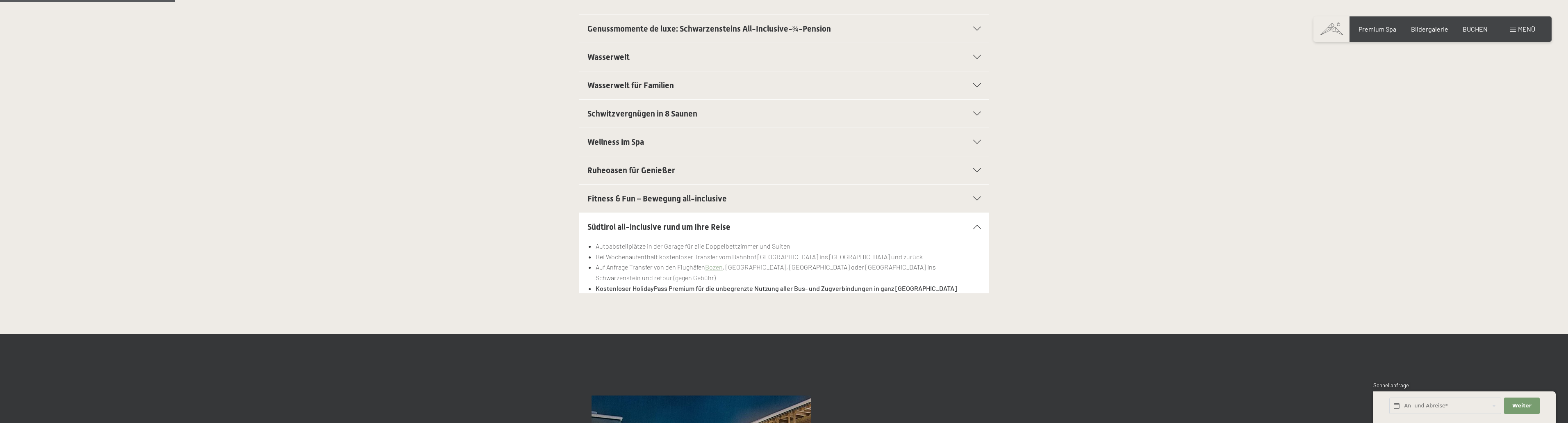
scroll to position [164, 0]
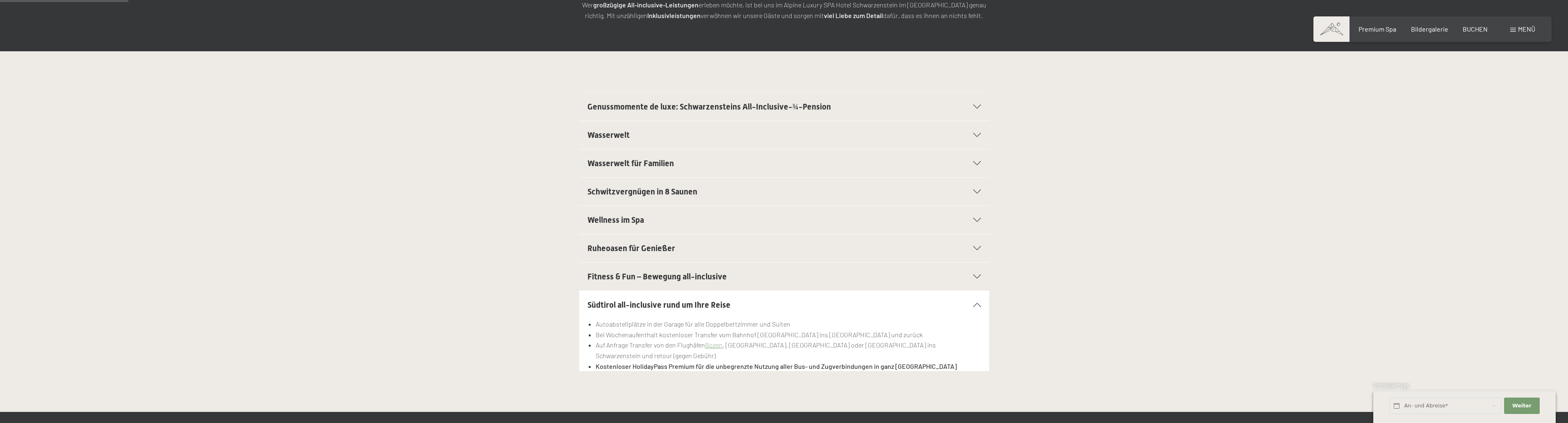
click at [973, 135] on icon at bounding box center [977, 135] width 8 height 4
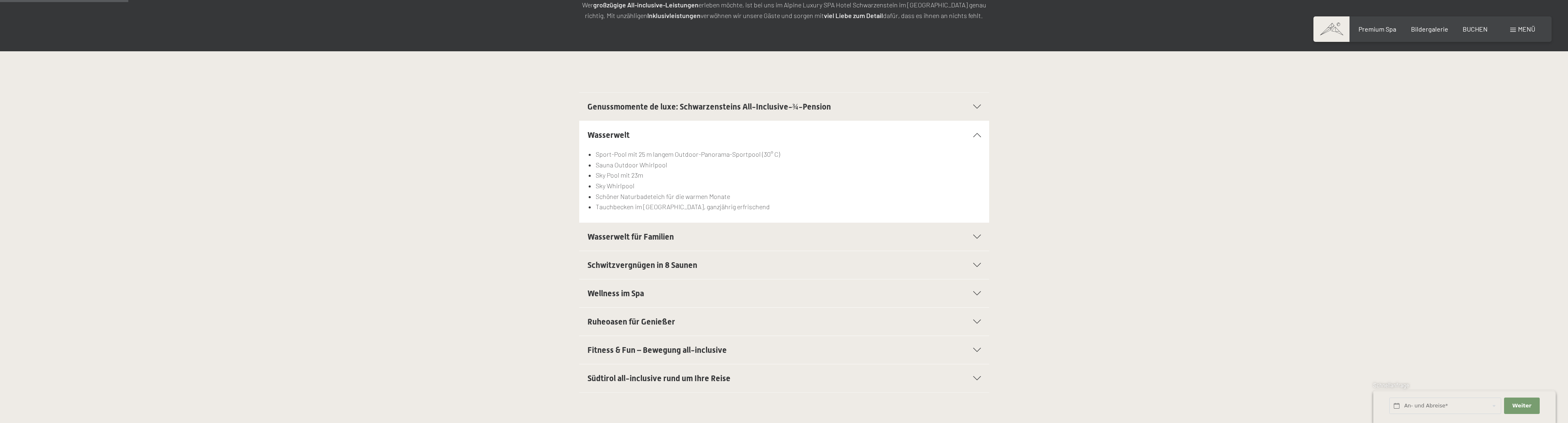
click at [974, 236] on icon at bounding box center [977, 237] width 8 height 4
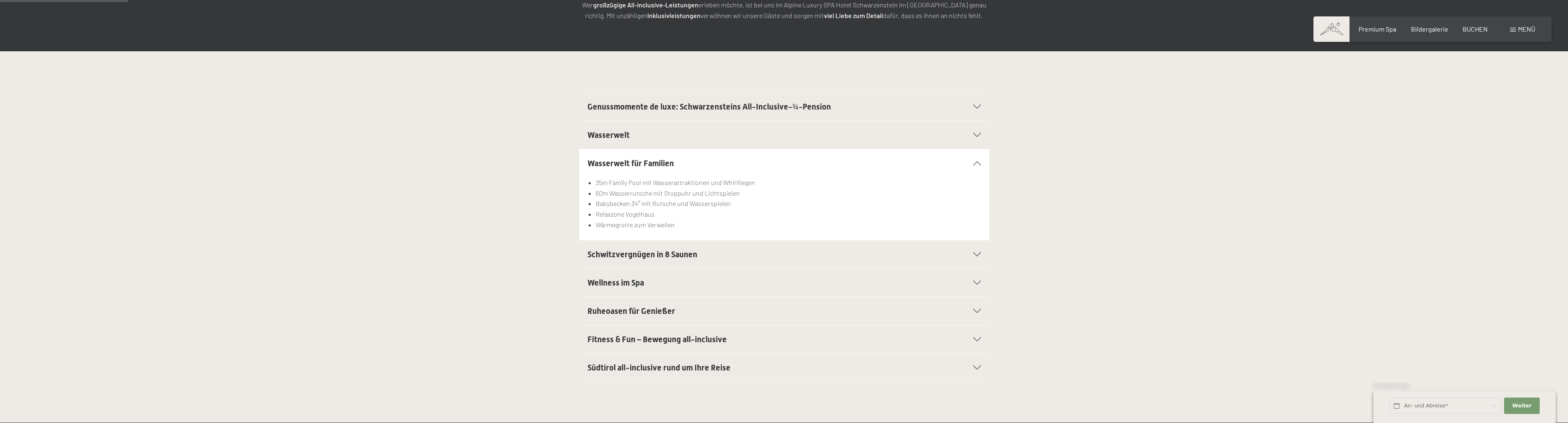
click at [978, 254] on icon at bounding box center [977, 255] width 8 height 4
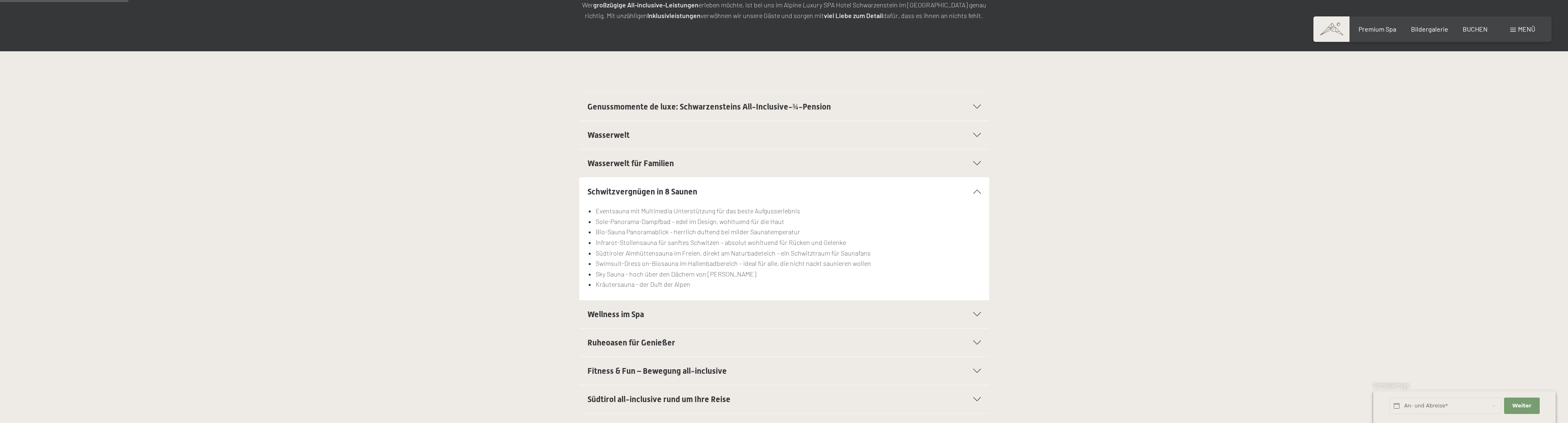
click at [977, 315] on icon at bounding box center [977, 315] width 8 height 4
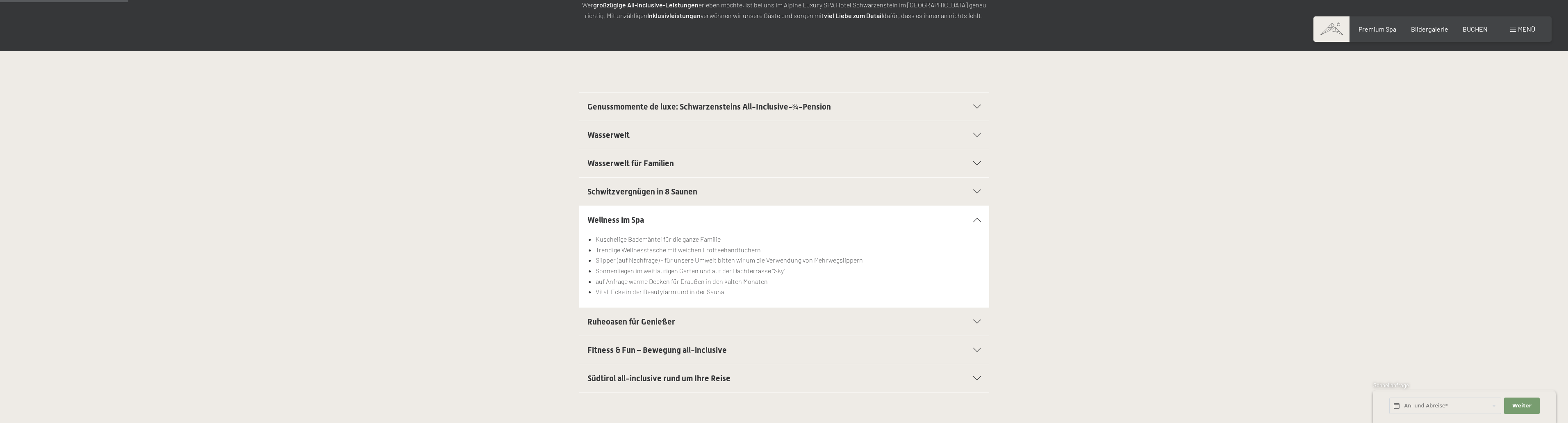
click at [976, 320] on icon at bounding box center [977, 322] width 8 height 4
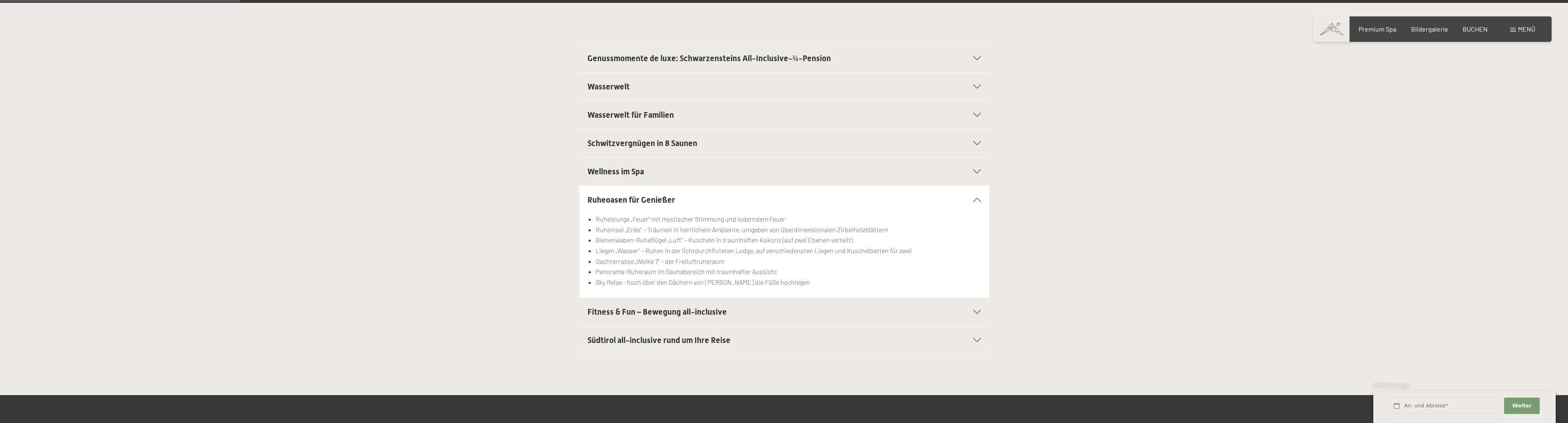
scroll to position [328, 0]
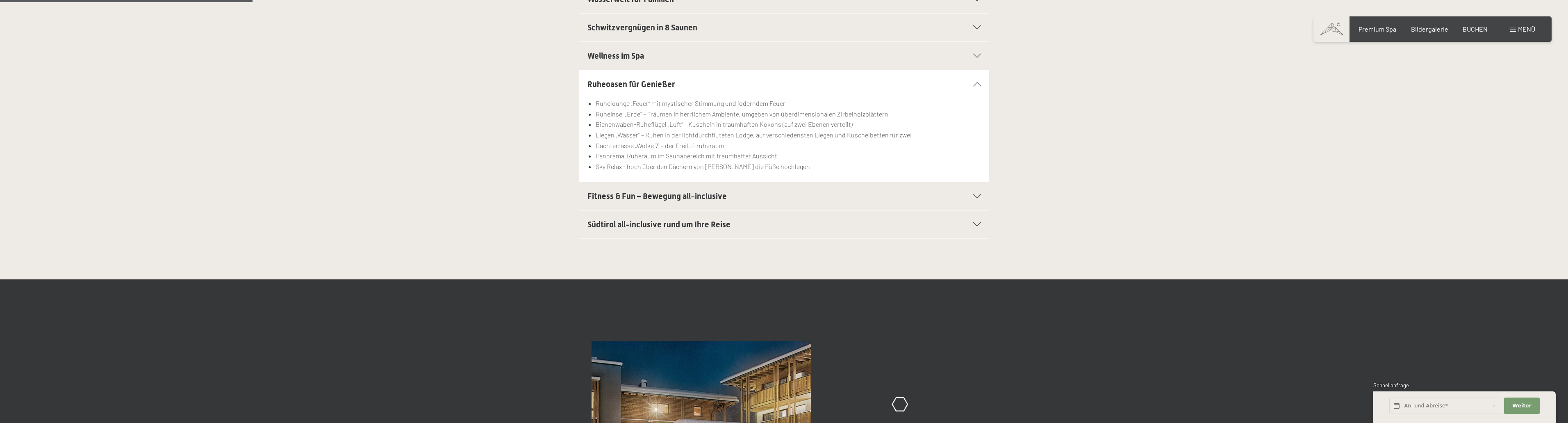
click at [973, 197] on icon at bounding box center [977, 196] width 8 height 4
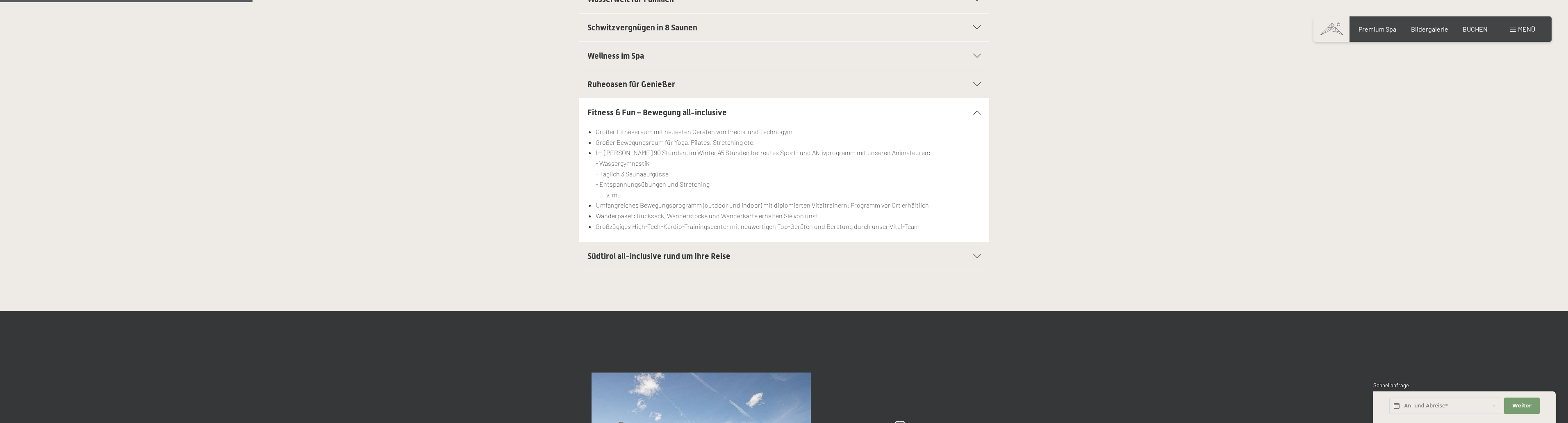
click at [979, 257] on icon at bounding box center [977, 256] width 8 height 4
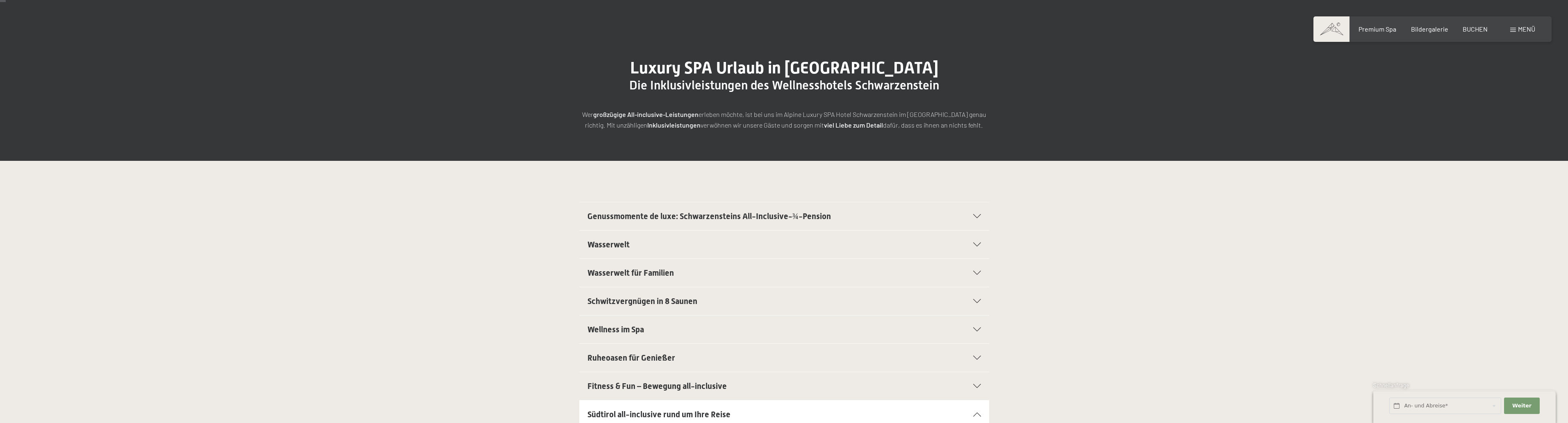
scroll to position [0, 0]
